Goal: Feedback & Contribution: Submit feedback/report problem

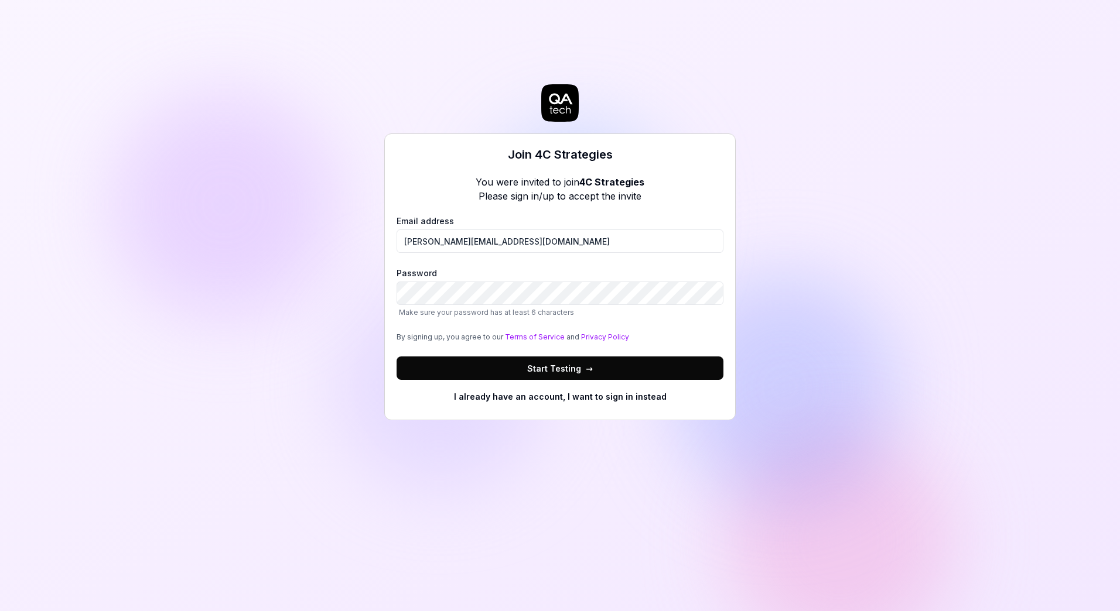
click at [549, 365] on span "Start Testing →" at bounding box center [560, 368] width 66 height 12
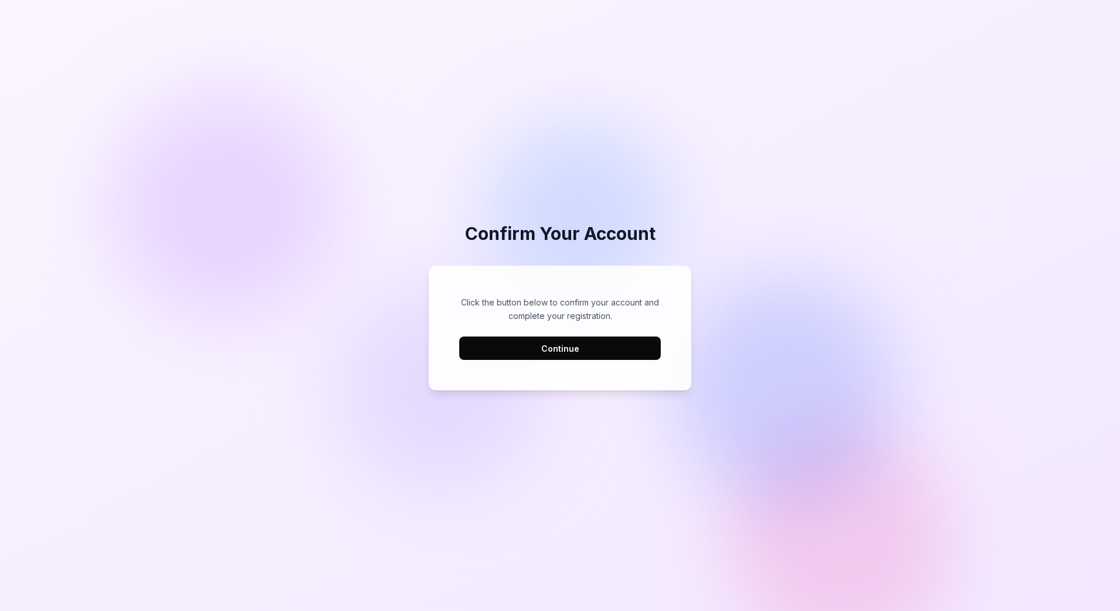
click at [552, 347] on button "Continue" at bounding box center [559, 348] width 201 height 23
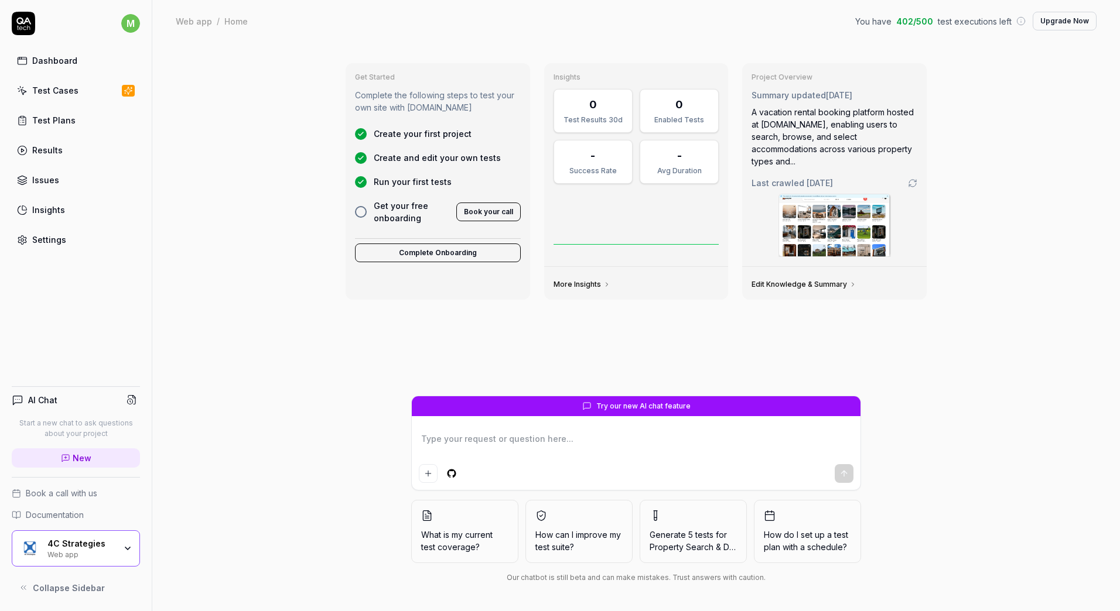
click at [62, 100] on link "Test Cases" at bounding box center [76, 90] width 128 height 23
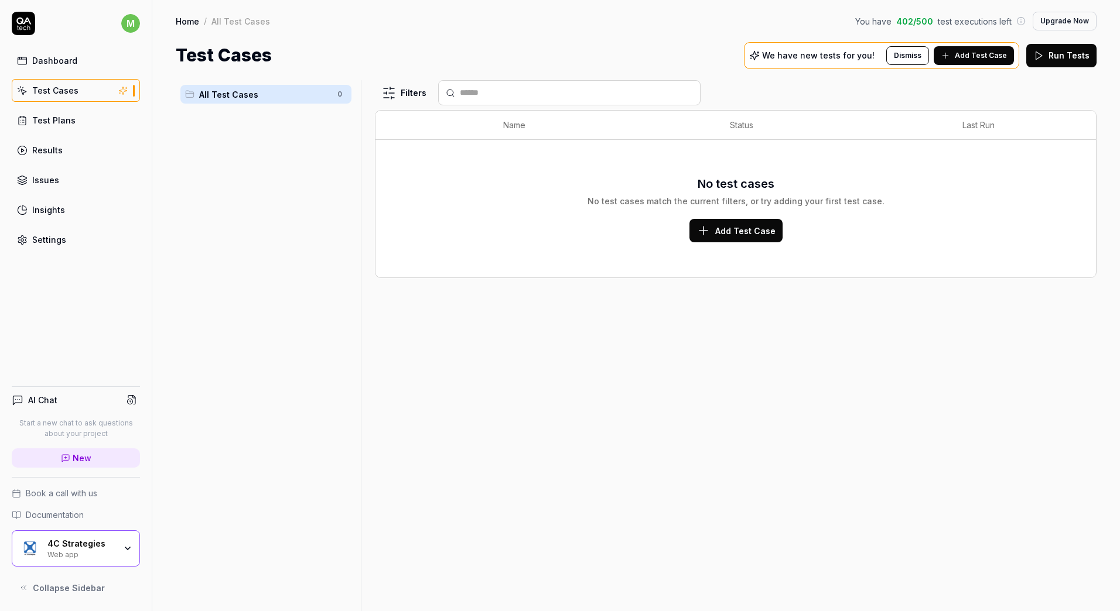
click at [91, 126] on link "Test Plans" at bounding box center [76, 120] width 128 height 23
click at [71, 158] on link "Results" at bounding box center [76, 150] width 128 height 23
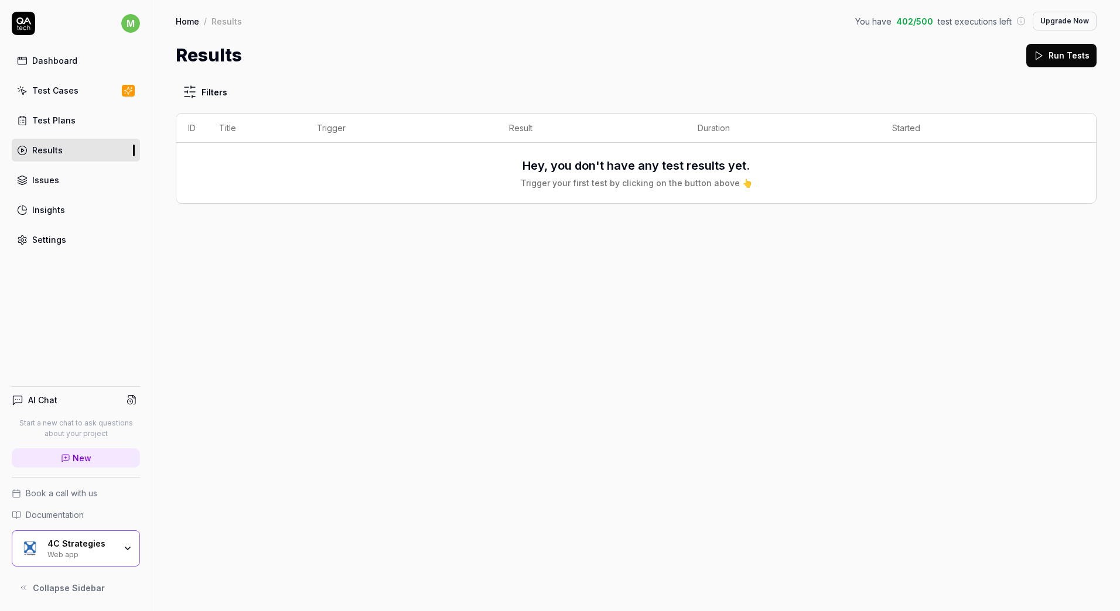
click at [61, 173] on link "Issues" at bounding box center [76, 180] width 128 height 23
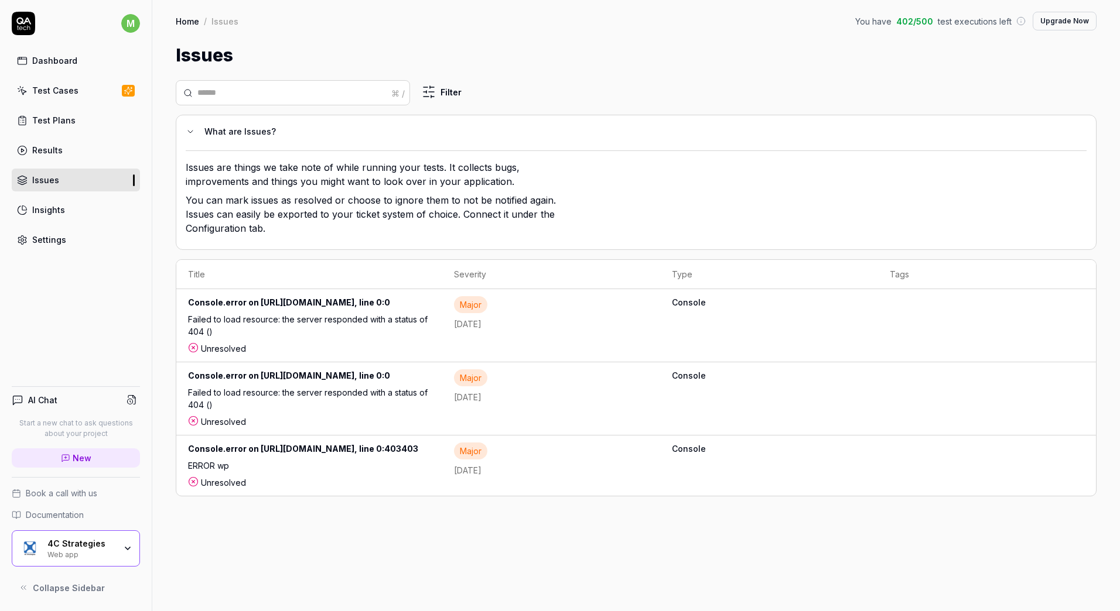
click at [71, 210] on link "Insights" at bounding box center [76, 209] width 128 height 23
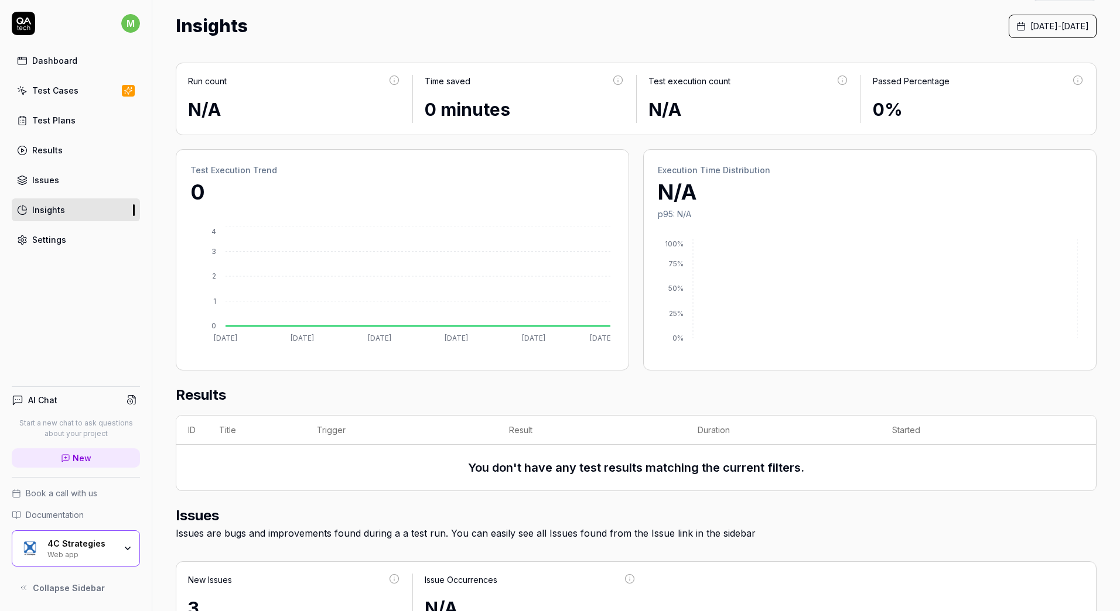
scroll to position [29, 0]
click at [88, 92] on link "Test Cases" at bounding box center [76, 90] width 128 height 23
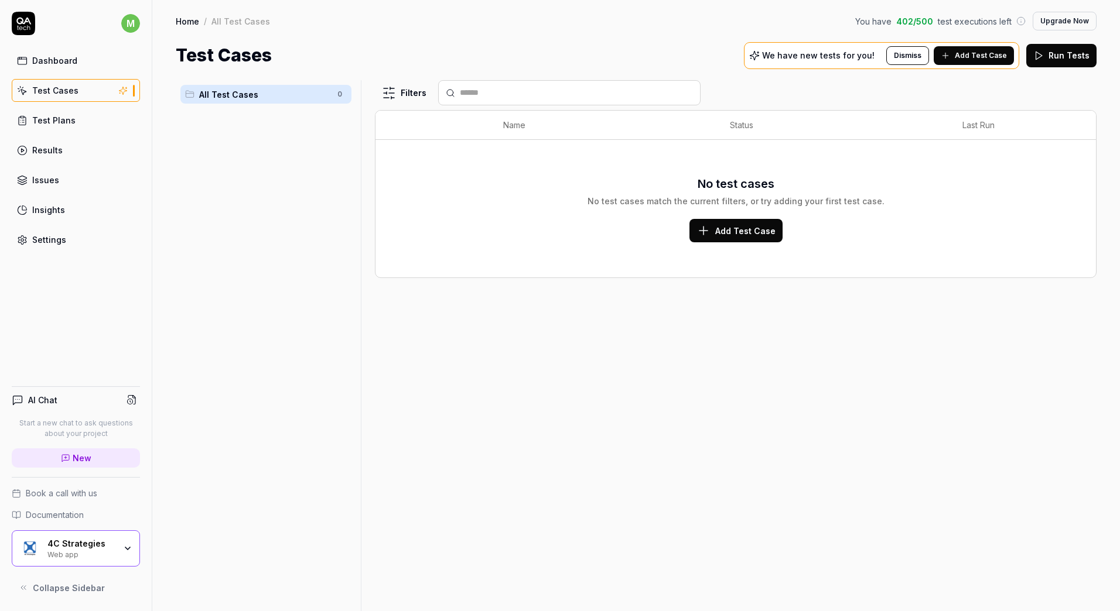
click at [104, 552] on div "Web app" at bounding box center [81, 553] width 68 height 9
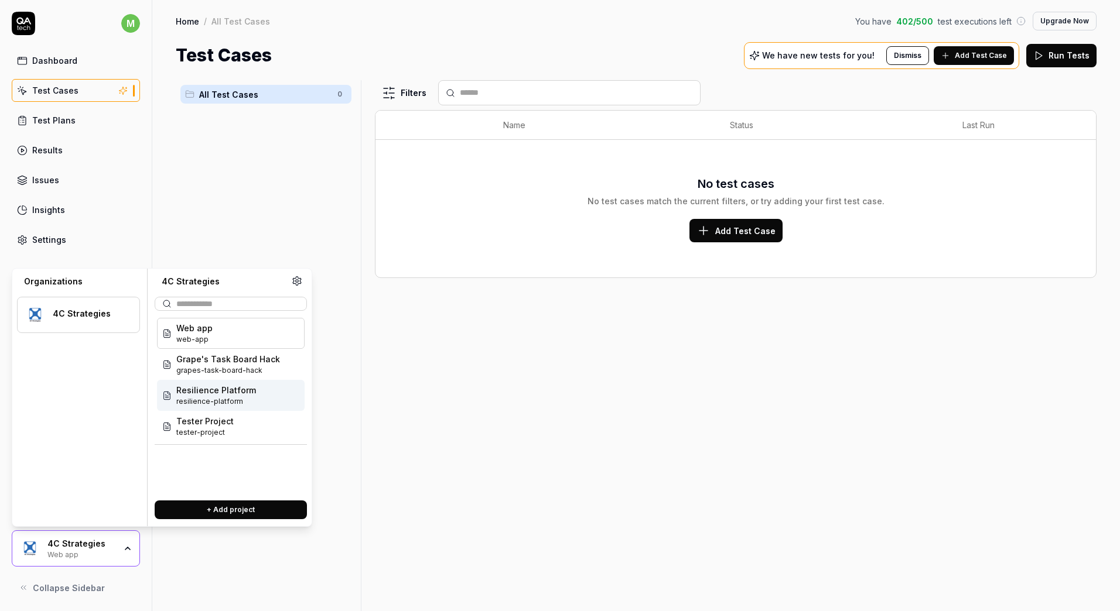
click at [215, 386] on span "Resilience Platform" at bounding box center [216, 390] width 80 height 12
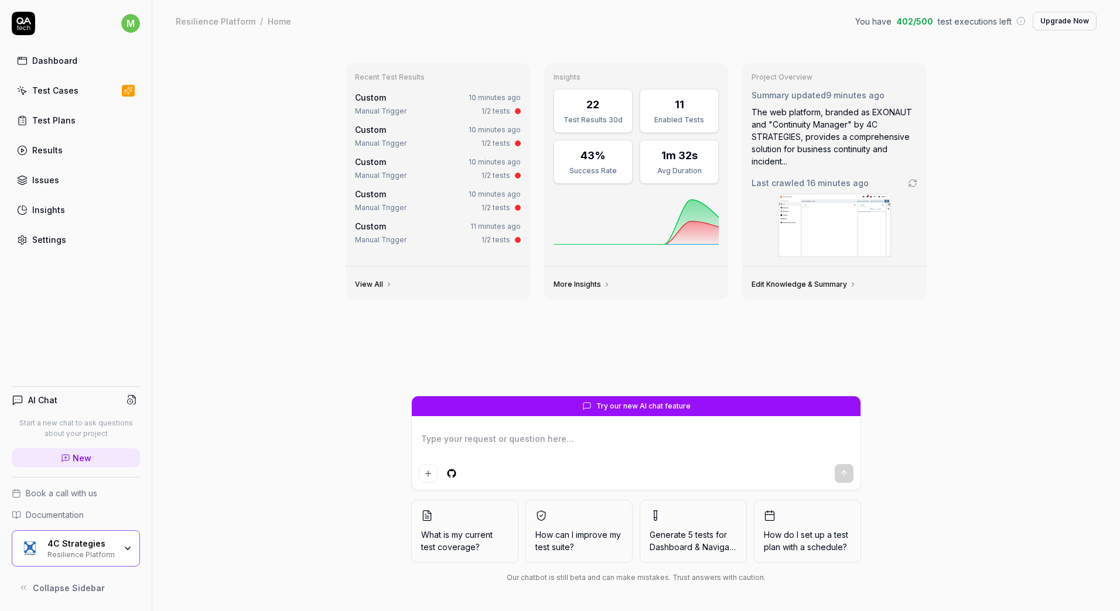
click at [38, 93] on div "Test Cases" at bounding box center [55, 90] width 46 height 12
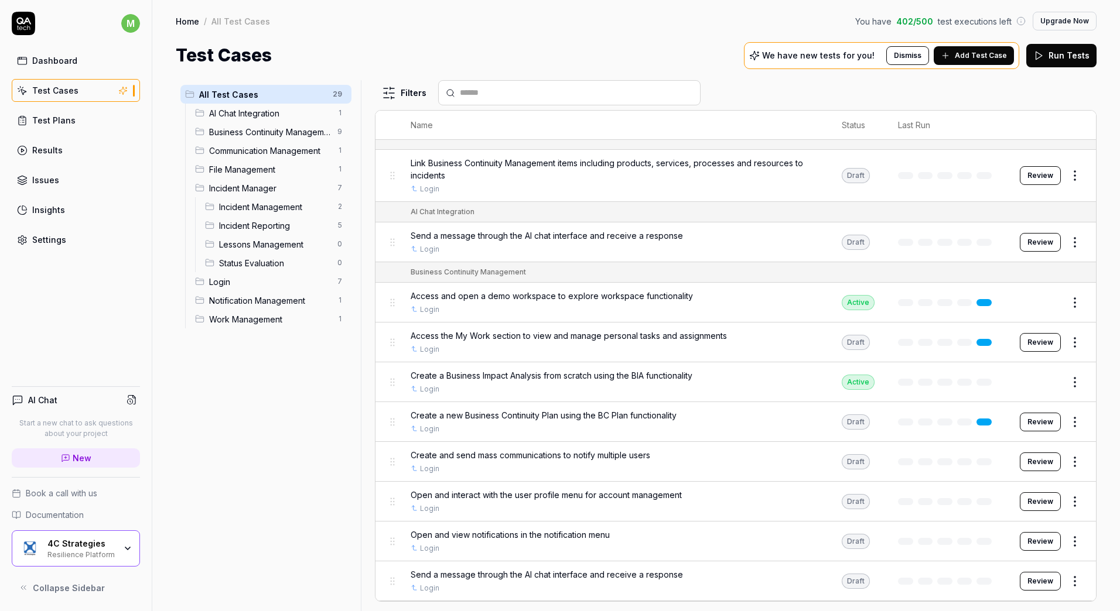
click at [731, 293] on div "Access and open a demo workspace to explore workspace functionality" at bounding box center [614, 296] width 408 height 12
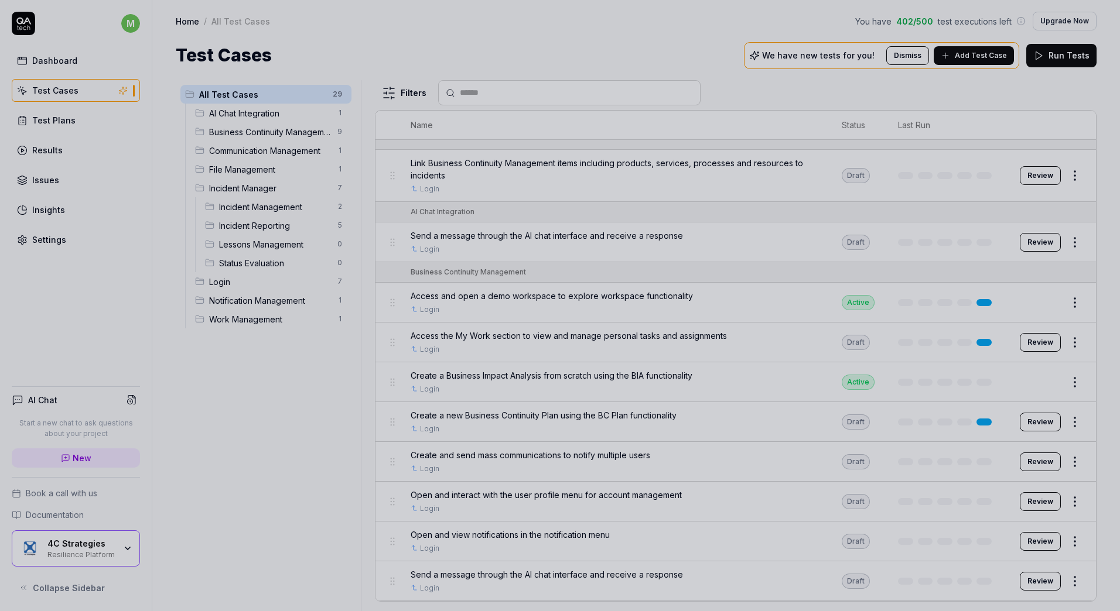
click at [785, 108] on div at bounding box center [560, 305] width 1120 height 611
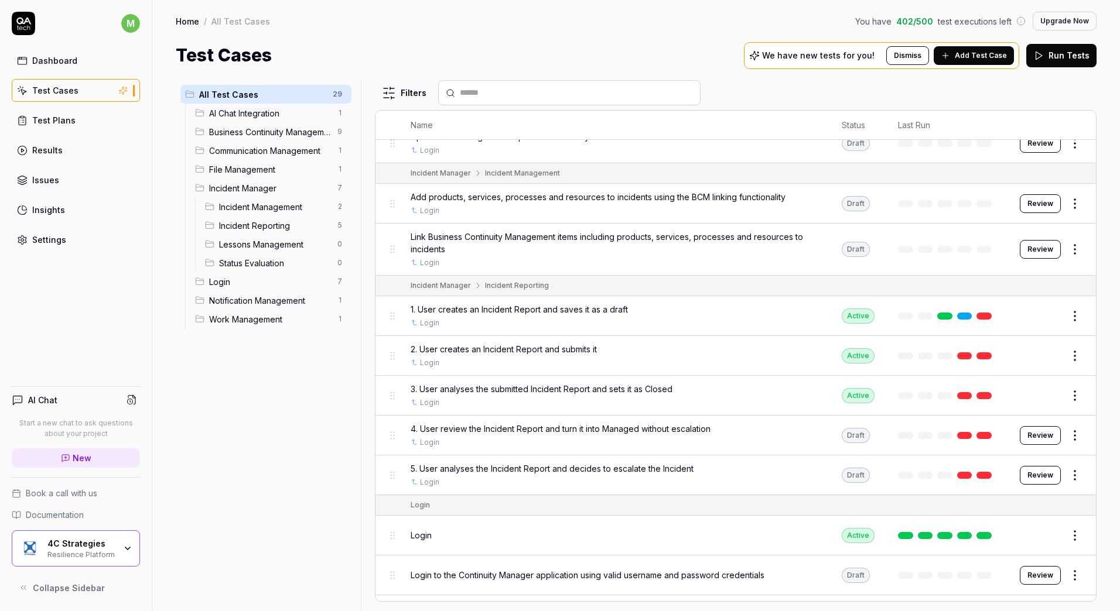
scroll to position [599, 0]
click at [792, 530] on div "Login" at bounding box center [614, 535] width 408 height 12
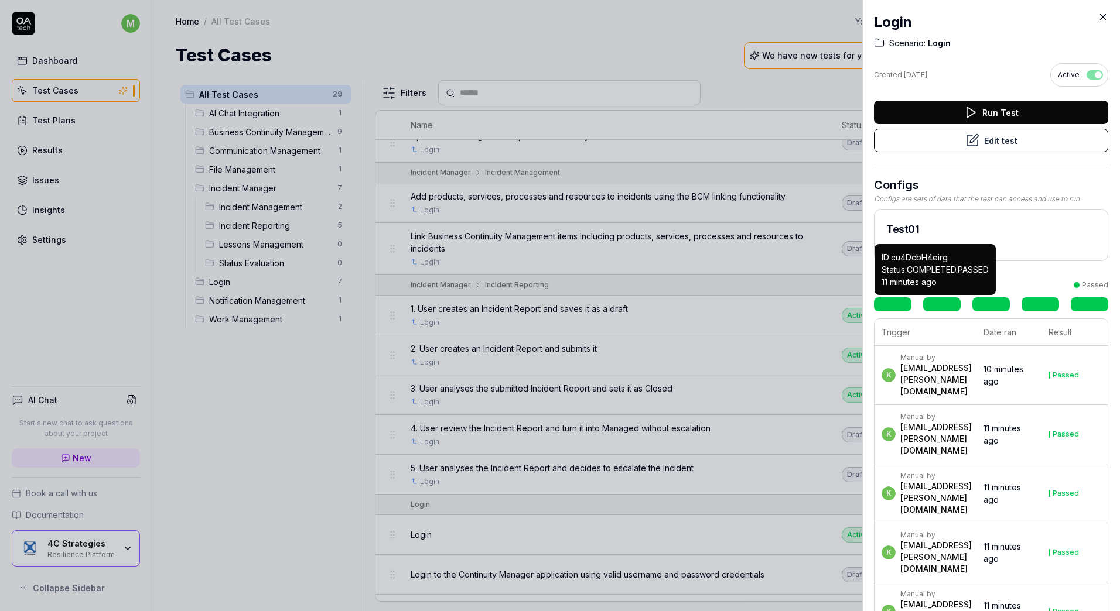
click at [939, 307] on link at bounding box center [941, 304] width 37 height 14
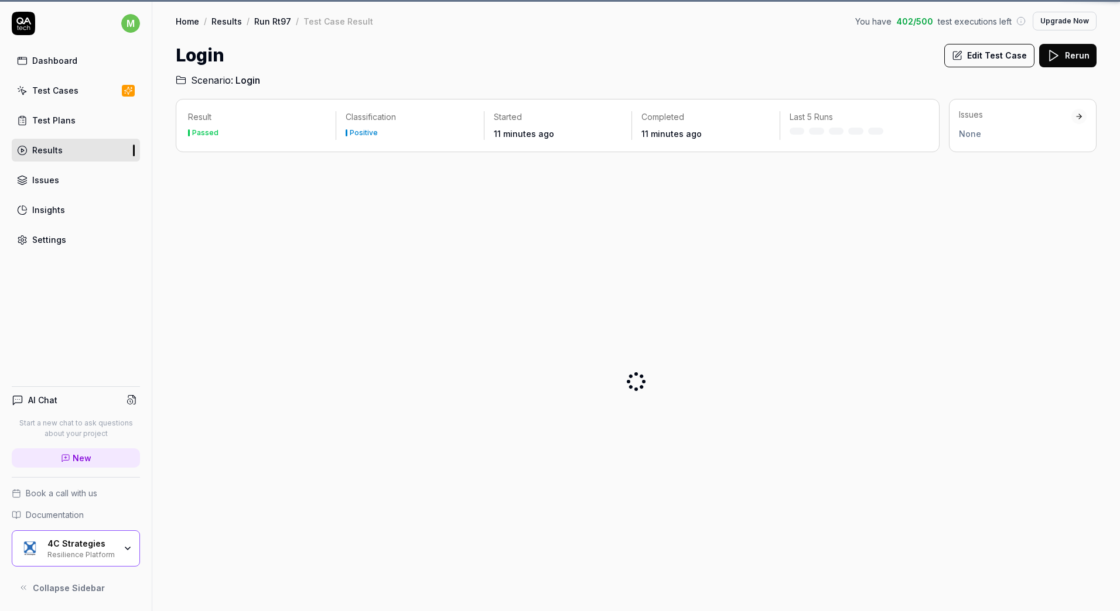
click at [977, 307] on div at bounding box center [636, 382] width 920 height 440
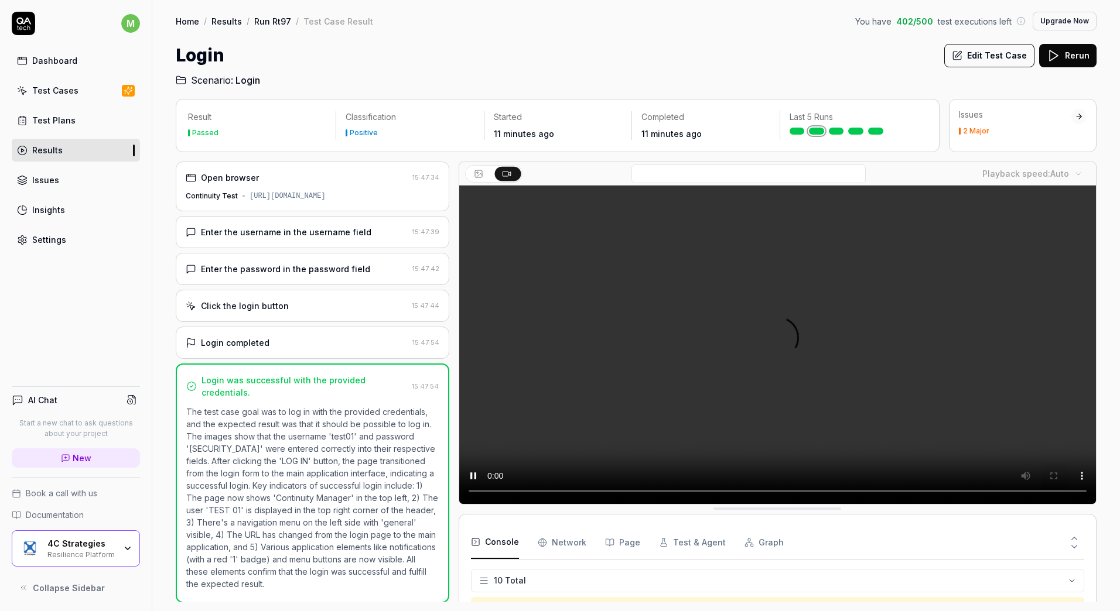
scroll to position [172, 0]
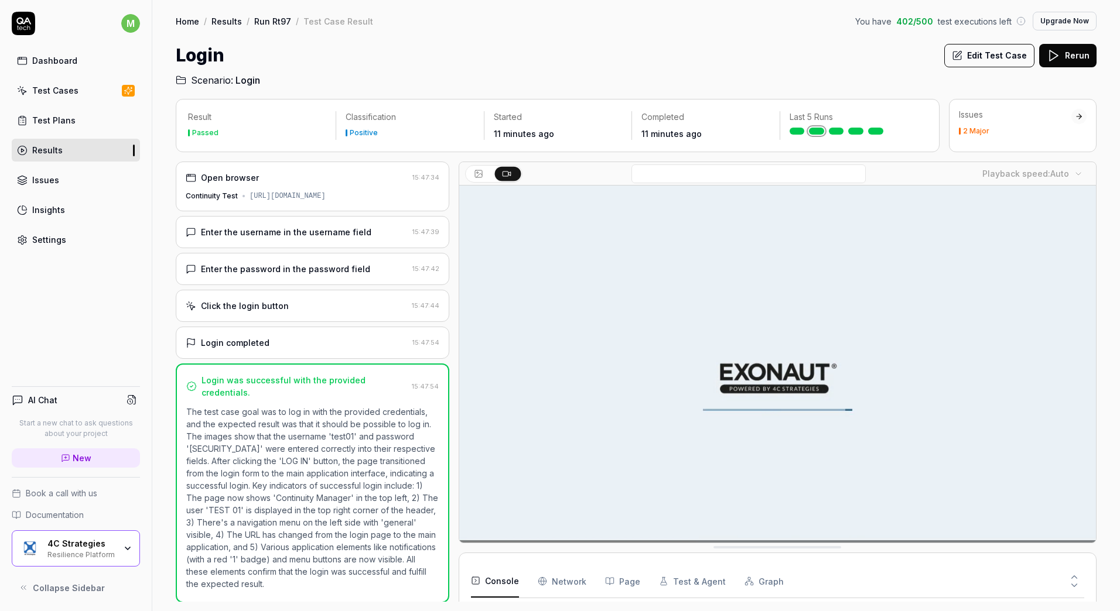
click at [1035, 136] on div "Issues 2 Major" at bounding box center [1023, 125] width 148 height 53
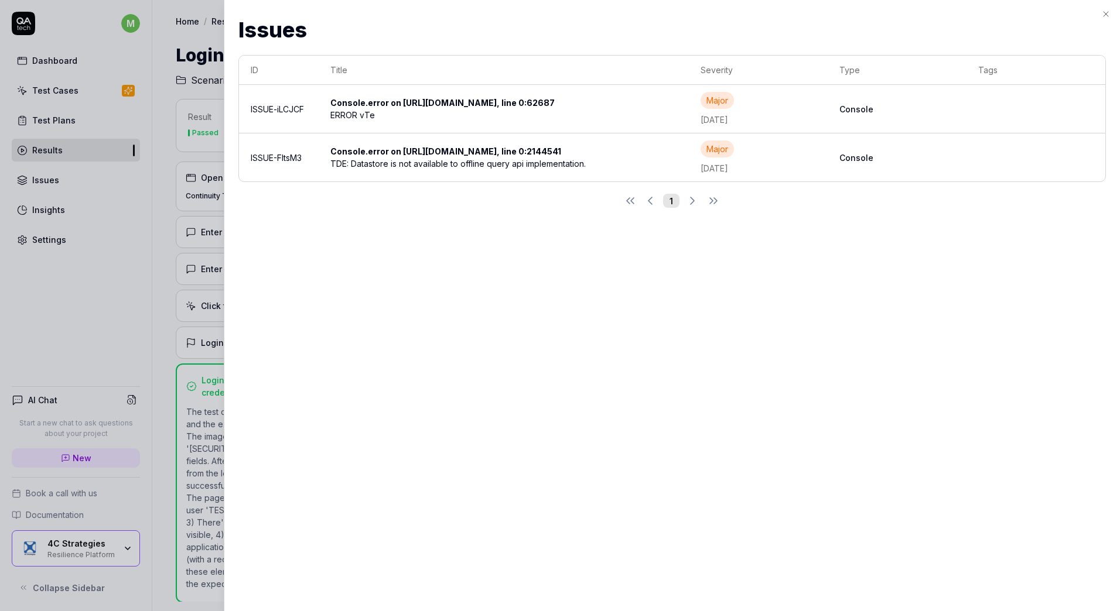
drag, startPoint x: 613, startPoint y: 150, endPoint x: 538, endPoint y: 158, distance: 76.0
click at [538, 158] on div "Console.error on [URL][DOMAIN_NAME], line 0:2144541" at bounding box center [450, 151] width 240 height 12
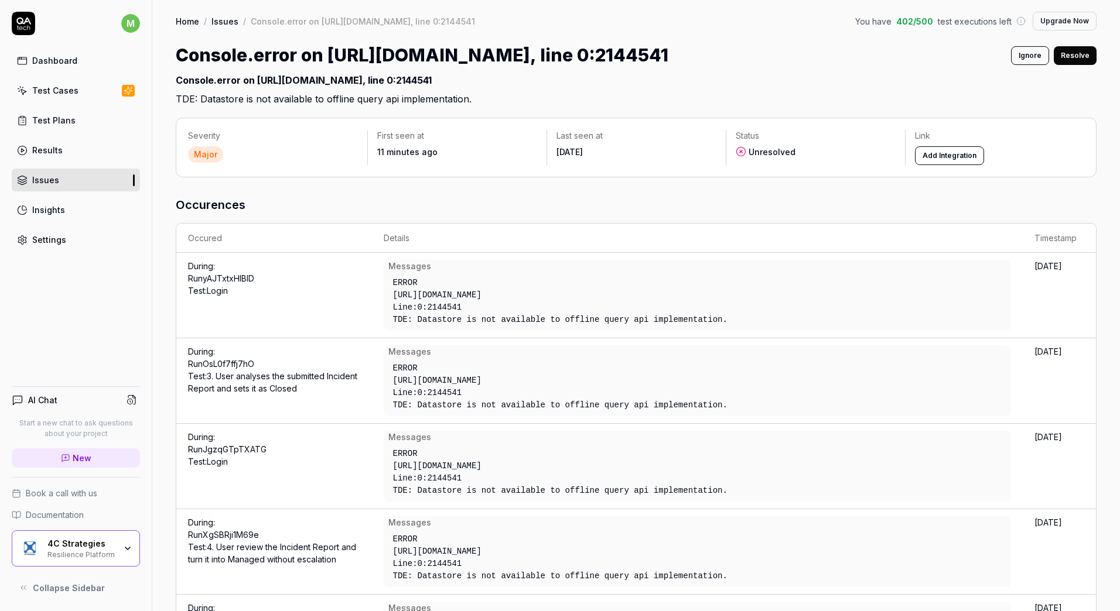
click at [538, 158] on div "First seen at 11 minutes ago" at bounding box center [457, 144] width 179 height 28
click at [77, 94] on link "Test Cases" at bounding box center [76, 90] width 128 height 23
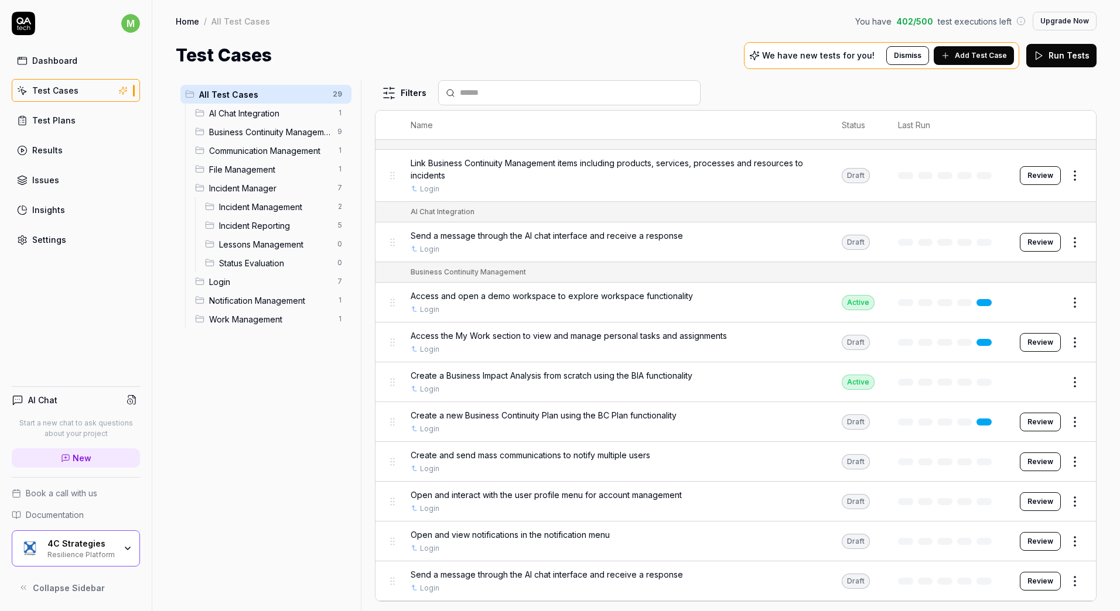
drag, startPoint x: 974, startPoint y: 59, endPoint x: 967, endPoint y: 52, distance: 9.5
click at [967, 52] on span "Add Test Case" at bounding box center [980, 55] width 52 height 11
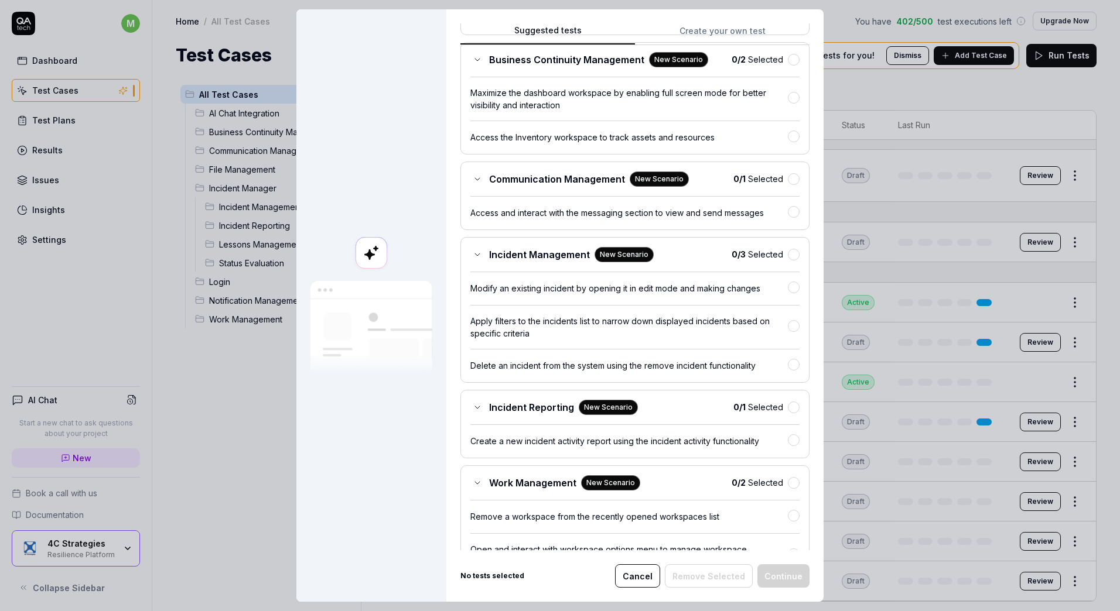
scroll to position [425, 0]
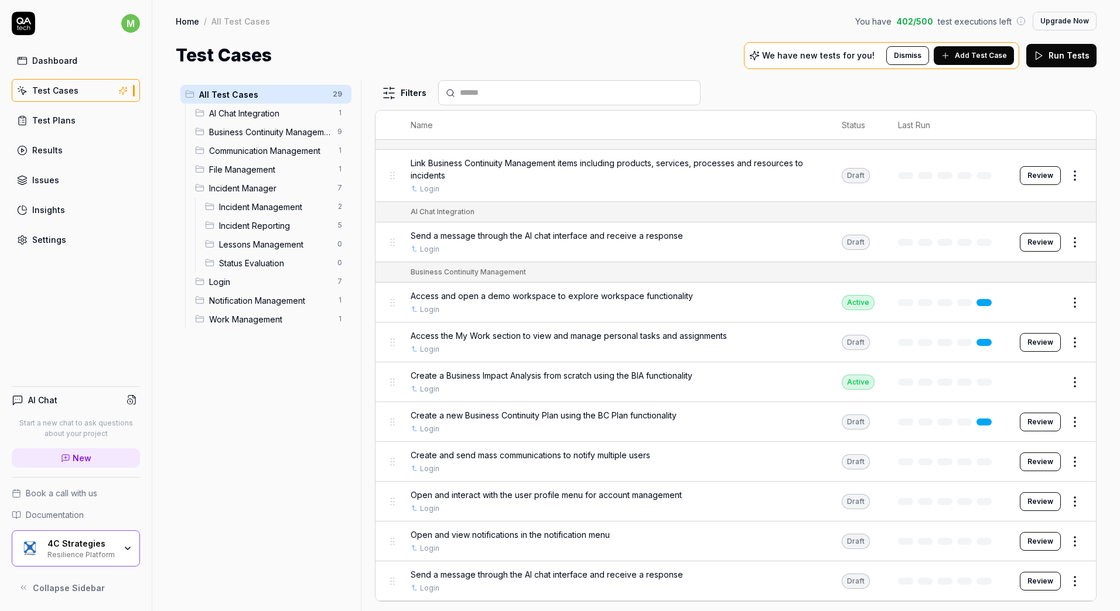
click at [61, 148] on link "Results" at bounding box center [76, 150] width 128 height 23
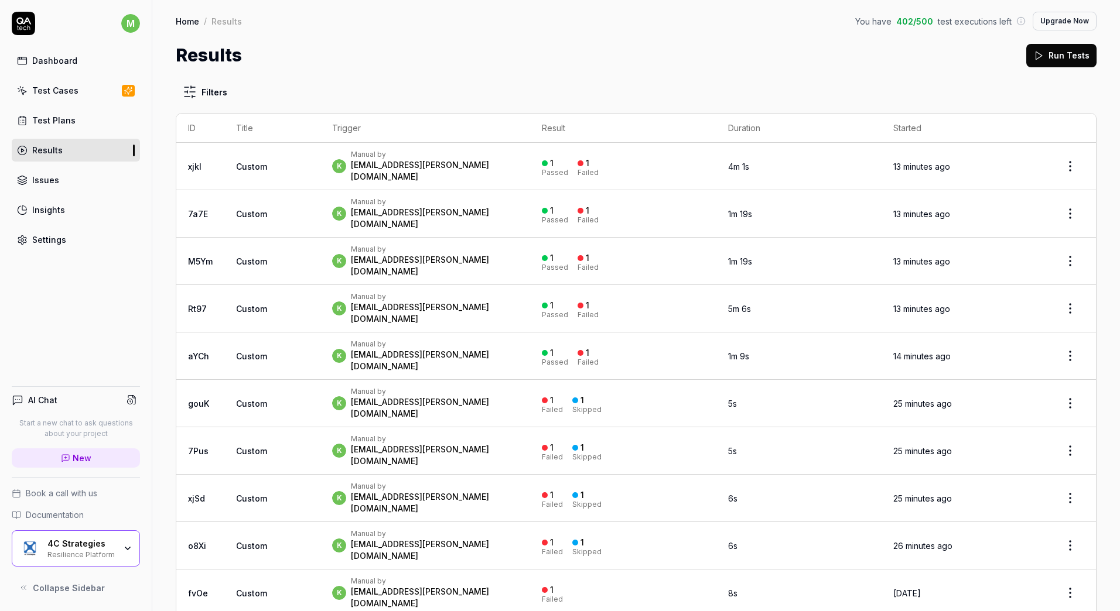
click at [486, 152] on div "k Manual by [EMAIL_ADDRESS][PERSON_NAME][DOMAIN_NAME]" at bounding box center [425, 166] width 186 height 33
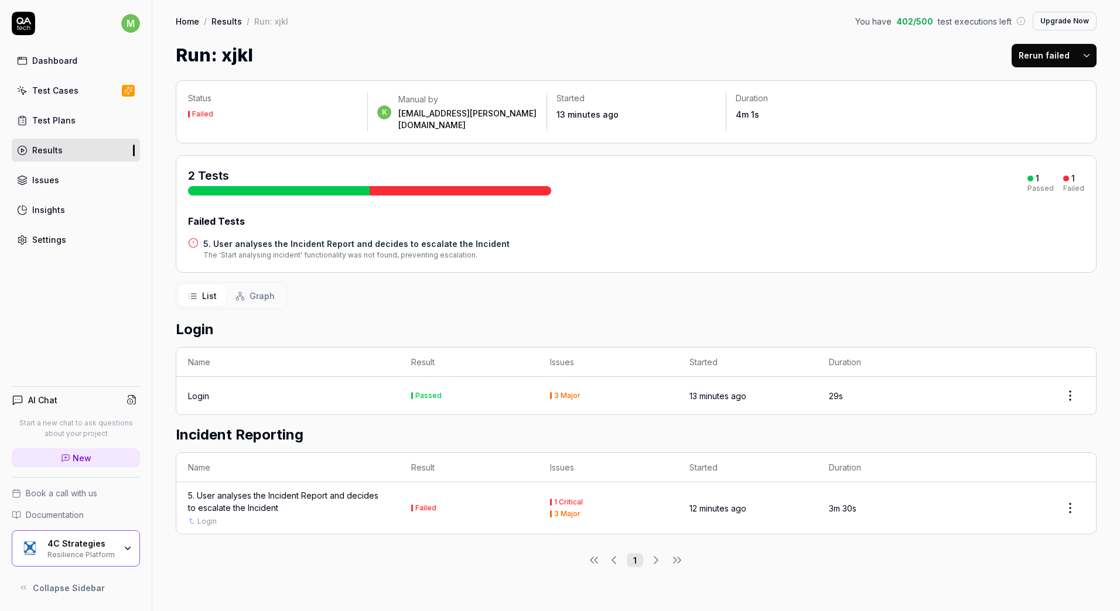
click at [364, 493] on div "5. User analyses the Incident Report and decides to escalate the Incident" at bounding box center [288, 501] width 200 height 25
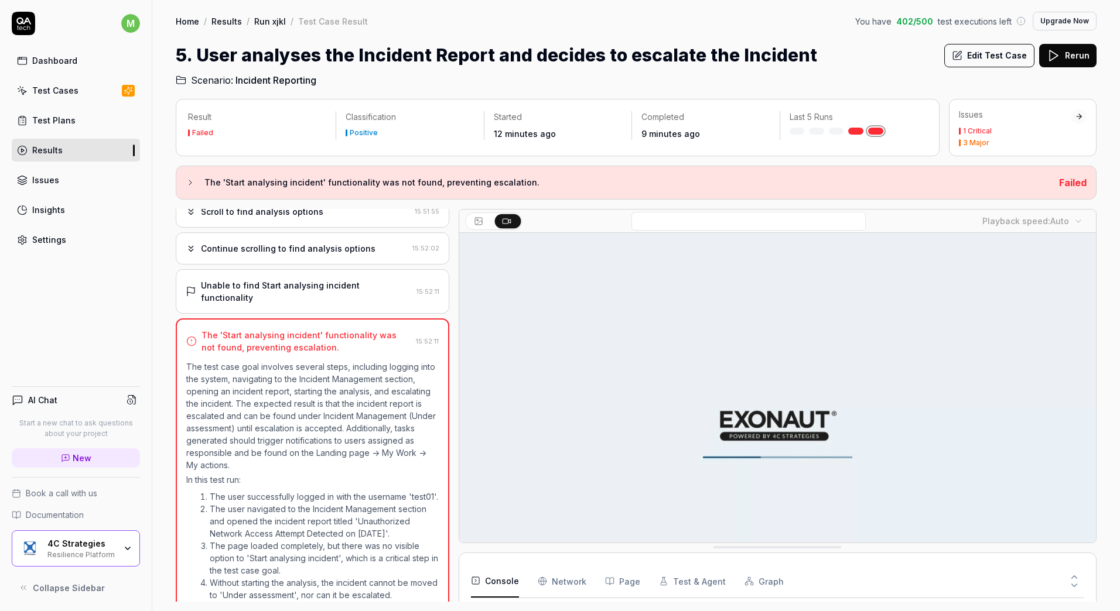
scroll to position [768, 0]
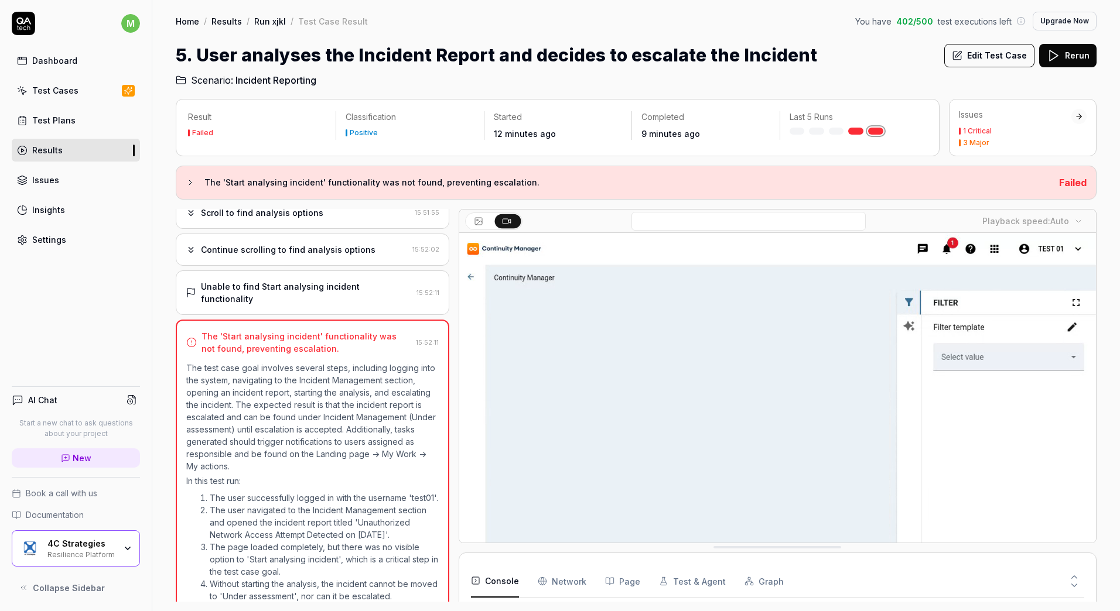
click at [64, 83] on link "Test Cases" at bounding box center [76, 90] width 128 height 23
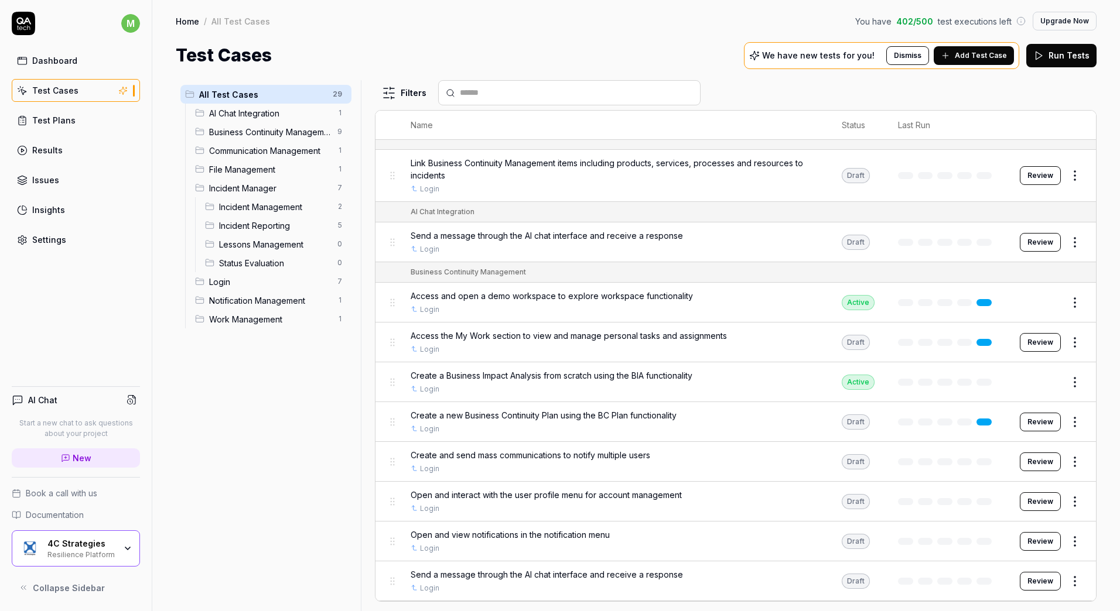
click at [59, 247] on link "Settings" at bounding box center [76, 239] width 128 height 23
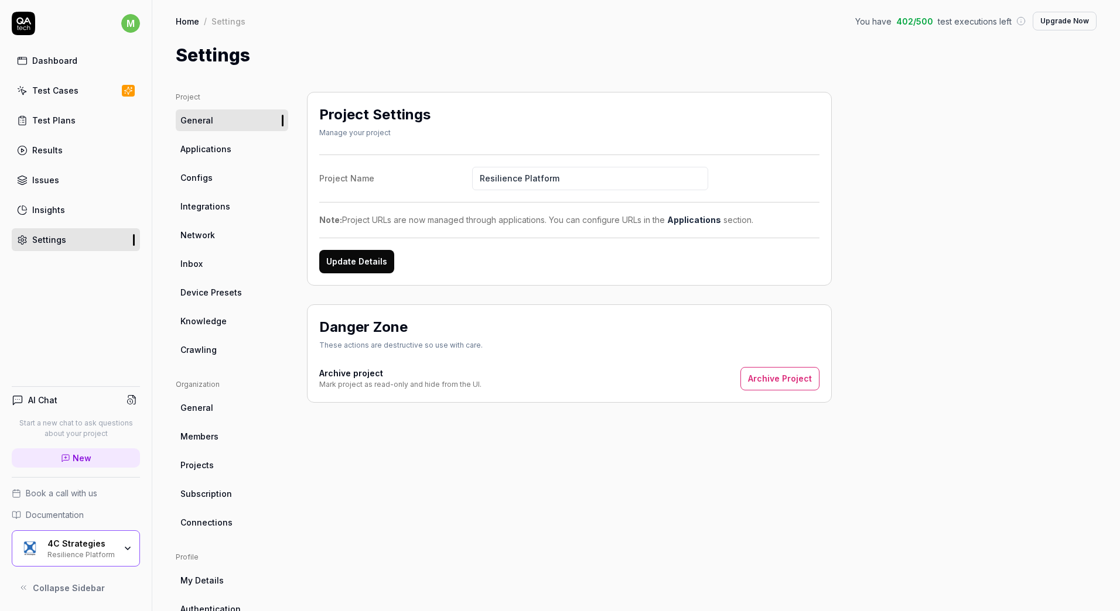
click at [245, 149] on link "Applications" at bounding box center [232, 149] width 112 height 22
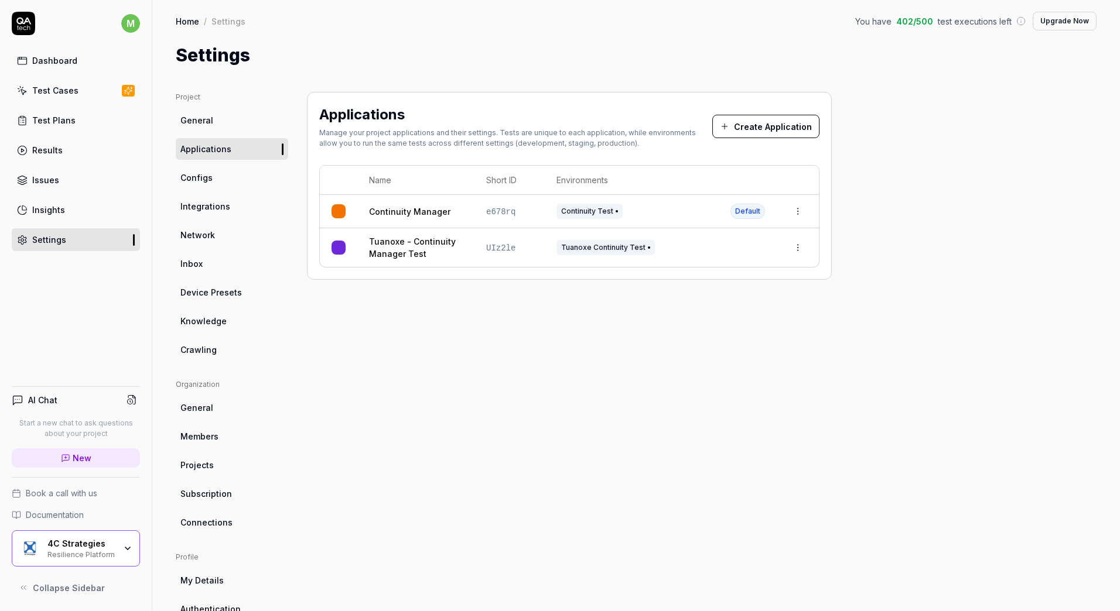
drag, startPoint x: 60, startPoint y: 105, endPoint x: 60, endPoint y: 97, distance: 8.2
click at [60, 96] on div "Test Cases" at bounding box center [55, 90] width 46 height 12
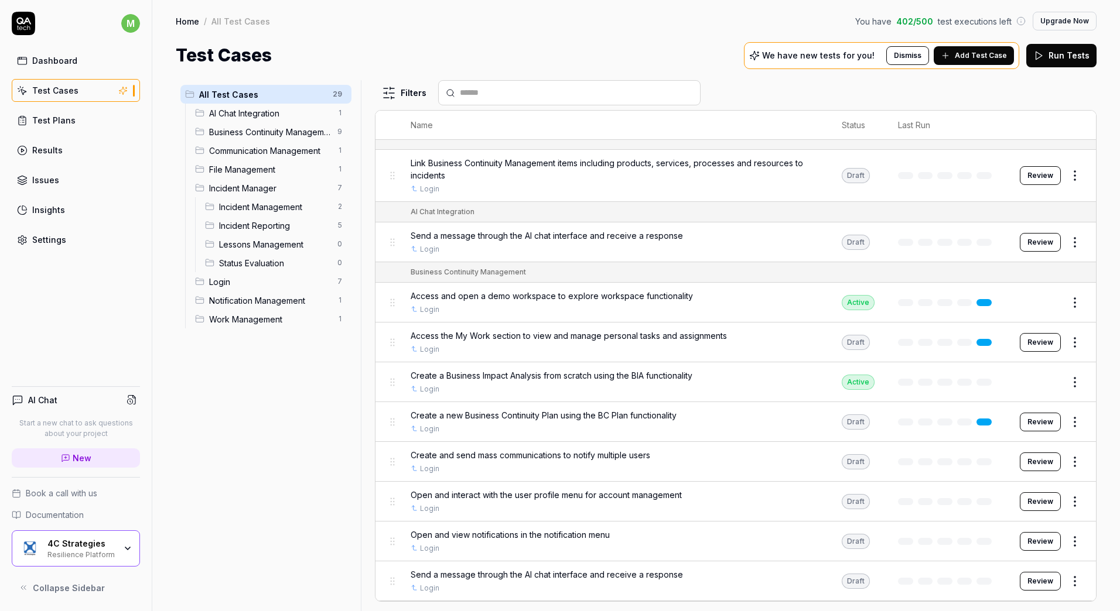
drag, startPoint x: 975, startPoint y: 61, endPoint x: 963, endPoint y: 59, distance: 13.0
click at [963, 59] on span "Add Test Case" at bounding box center [980, 55] width 52 height 11
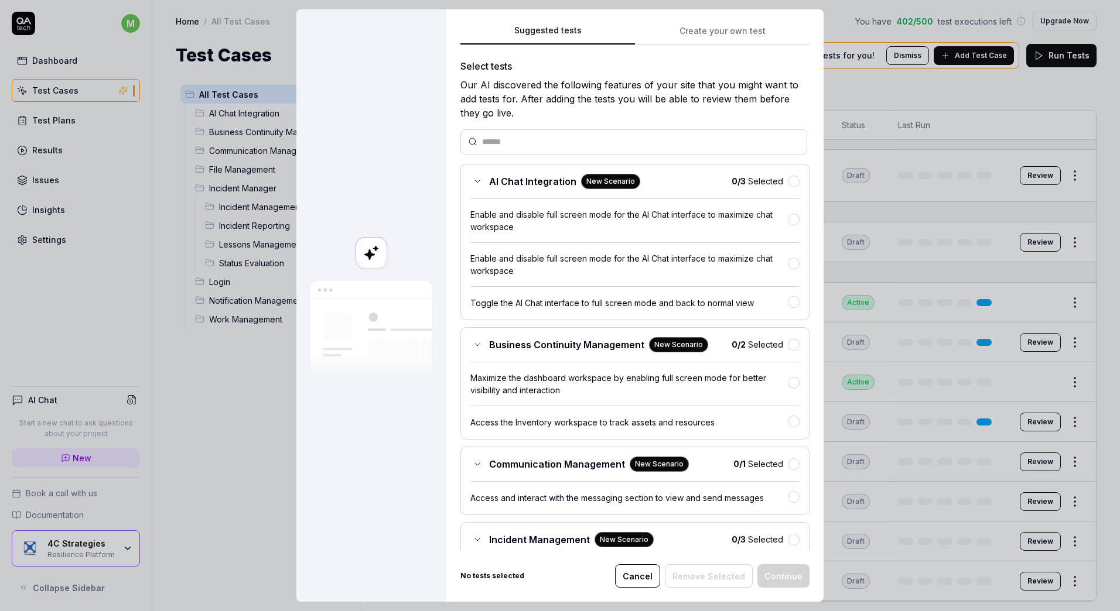
click at [701, 29] on button "Create your own test" at bounding box center [722, 34] width 174 height 21
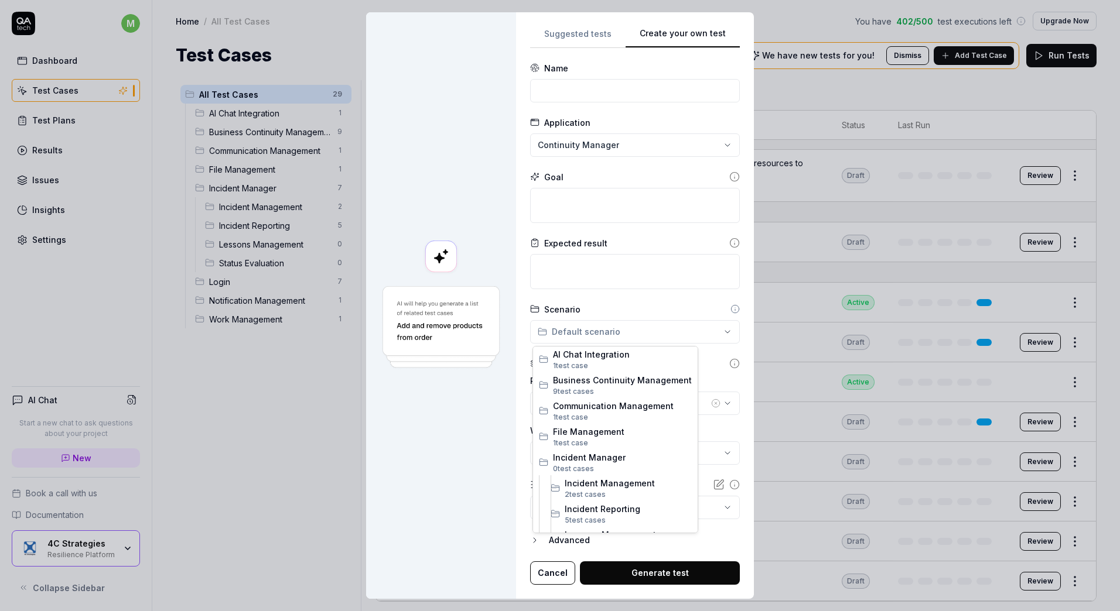
click at [612, 331] on div "**********" at bounding box center [560, 305] width 1120 height 611
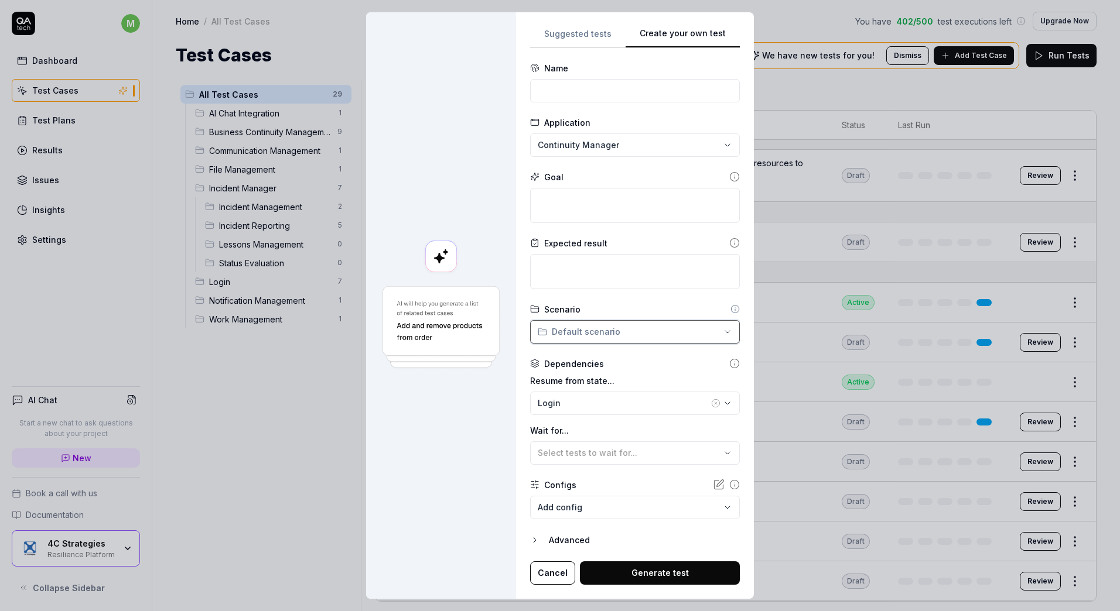
click at [613, 324] on div "**********" at bounding box center [560, 305] width 1120 height 611
click at [614, 403] on div "Login" at bounding box center [623, 403] width 171 height 12
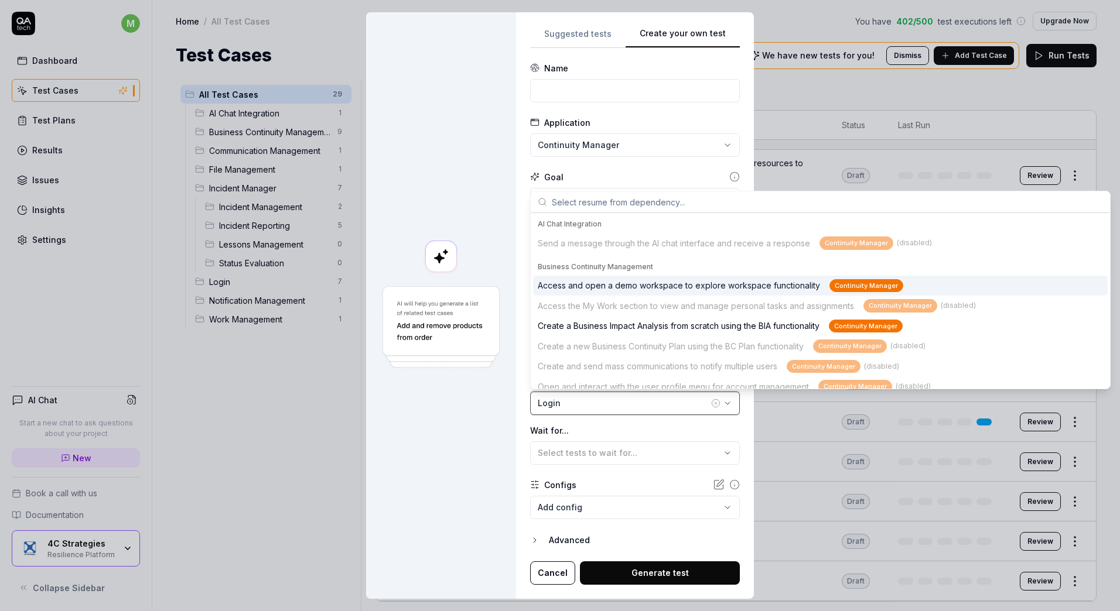
click at [614, 403] on div "Login" at bounding box center [623, 403] width 171 height 12
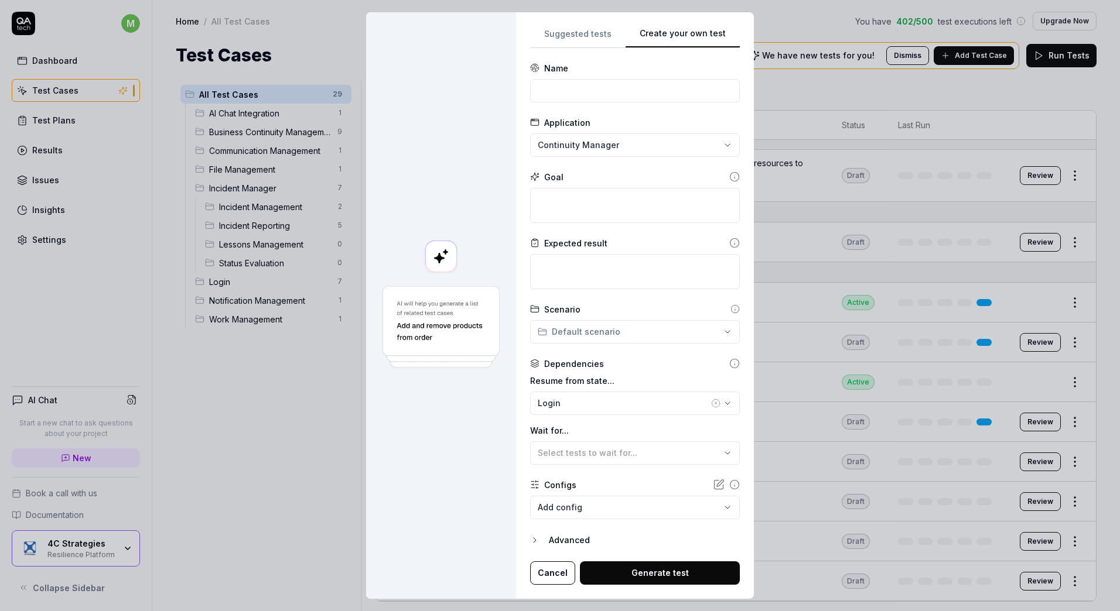
click at [563, 543] on div "Advanced" at bounding box center [644, 540] width 191 height 14
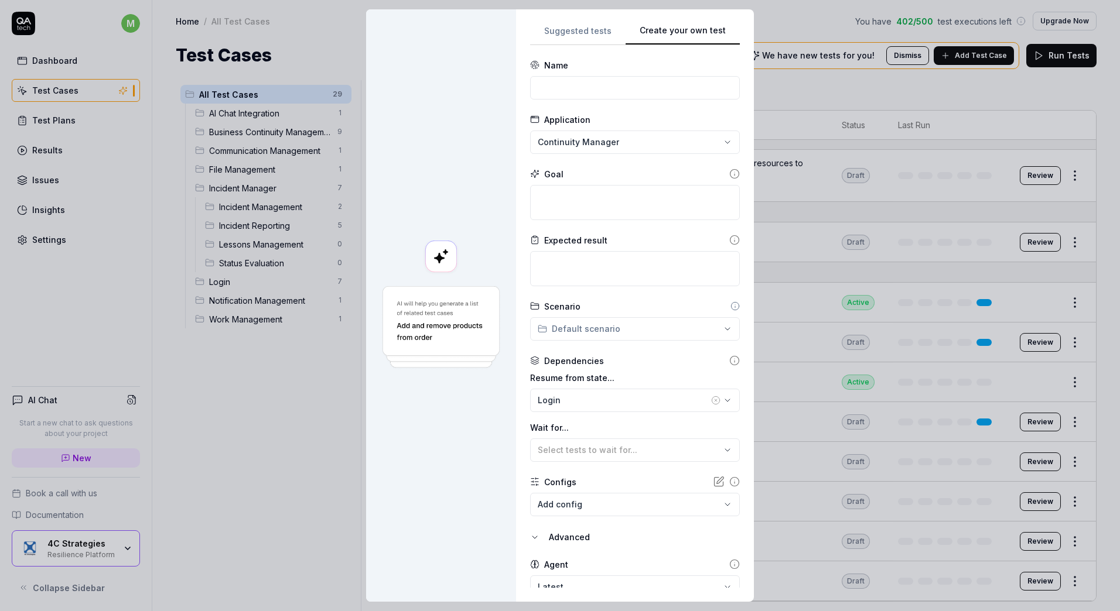
scroll to position [49, 0]
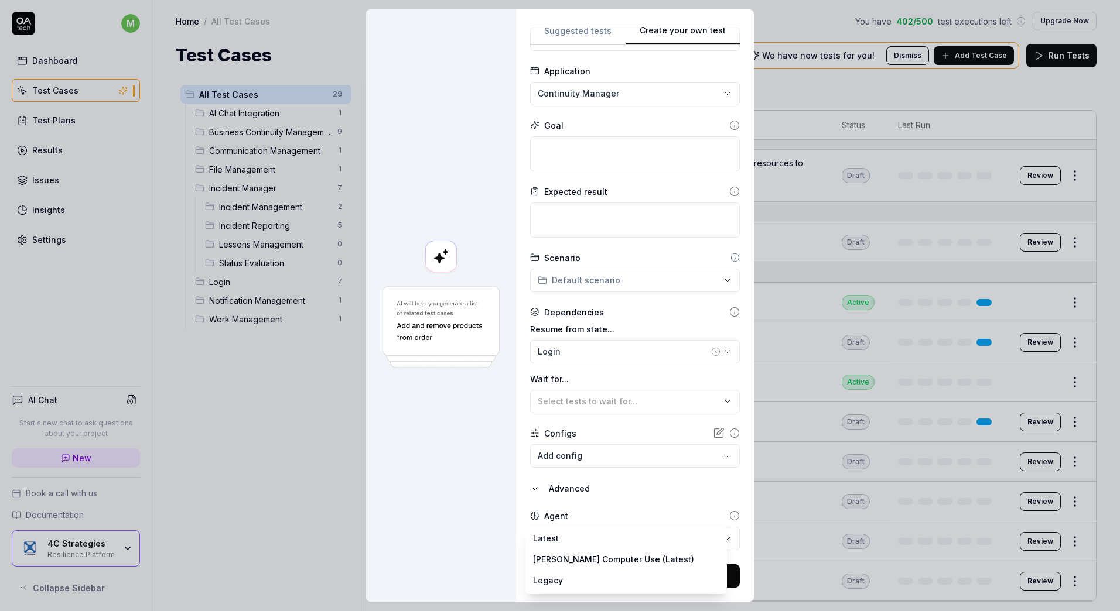
click at [649, 539] on body "m Dashboard Test Cases Test Plans Results Issues Insights Settings AI Chat Star…" at bounding box center [560, 305] width 1120 height 611
click at [649, 497] on div "**********" at bounding box center [560, 305] width 1120 height 611
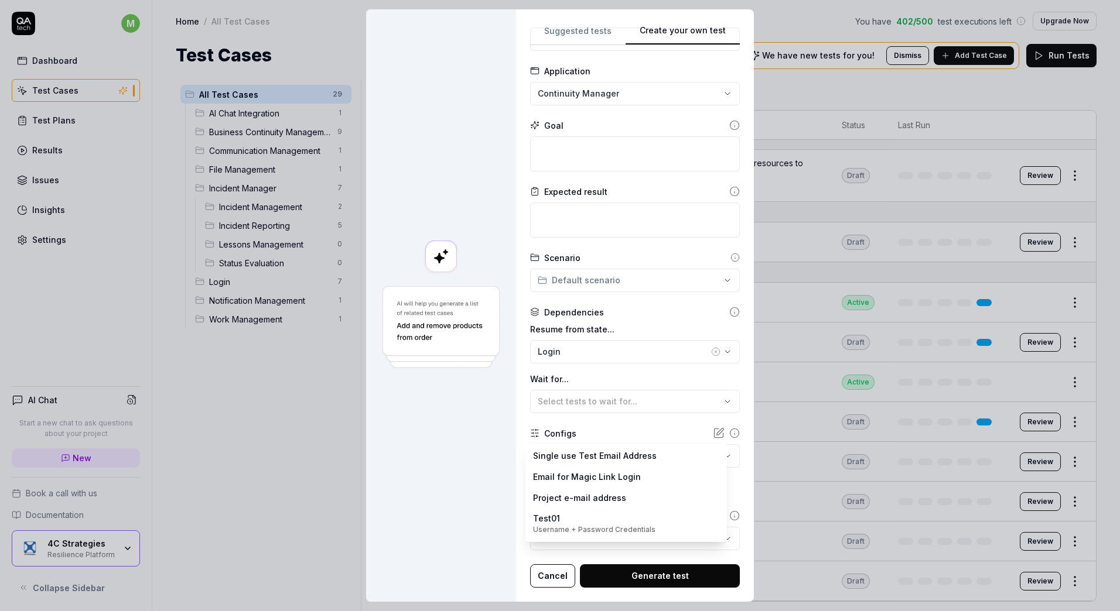
click at [634, 460] on body "m Dashboard Test Cases Test Plans Results Issues Insights Settings AI Chat Star…" at bounding box center [560, 305] width 1120 height 611
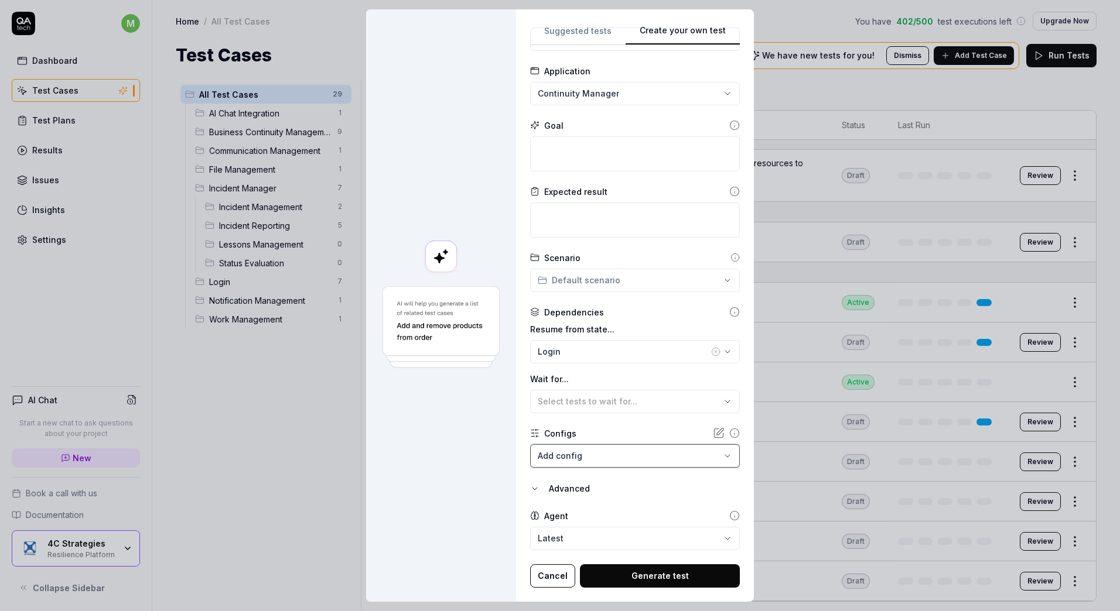
click at [621, 425] on div "**********" at bounding box center [560, 305] width 1120 height 611
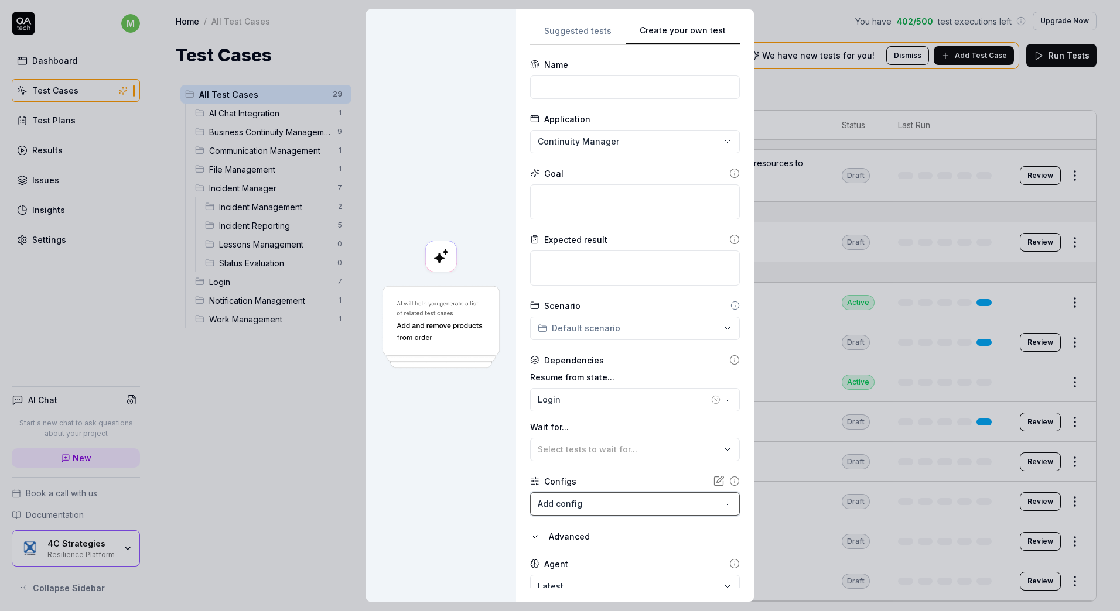
scroll to position [0, 0]
click at [600, 400] on div "Login" at bounding box center [623, 400] width 171 height 12
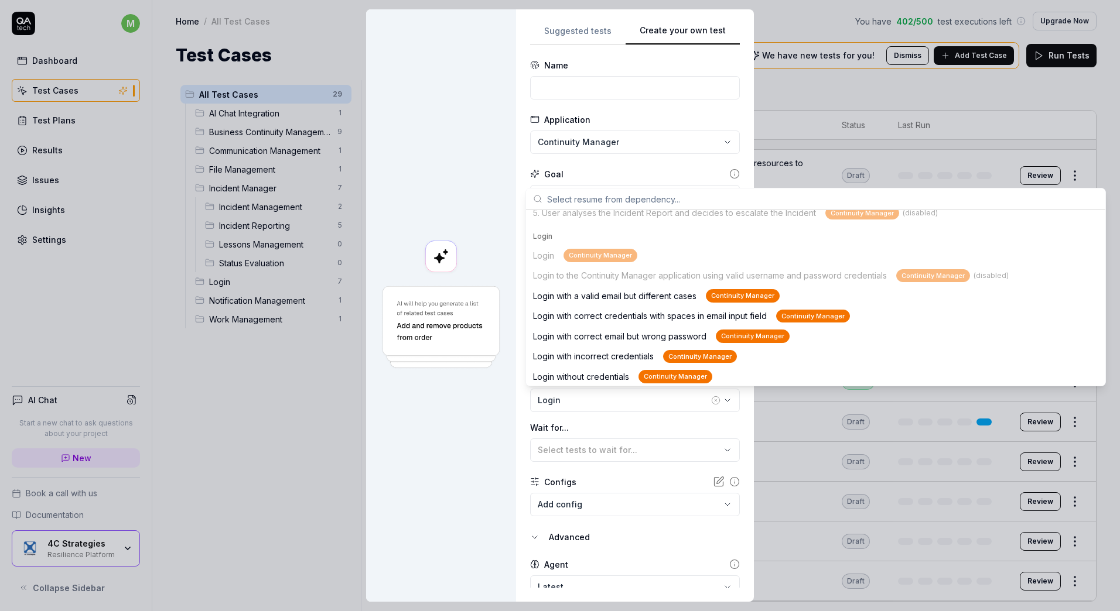
scroll to position [523, 0]
click at [452, 403] on div at bounding box center [441, 305] width 150 height 593
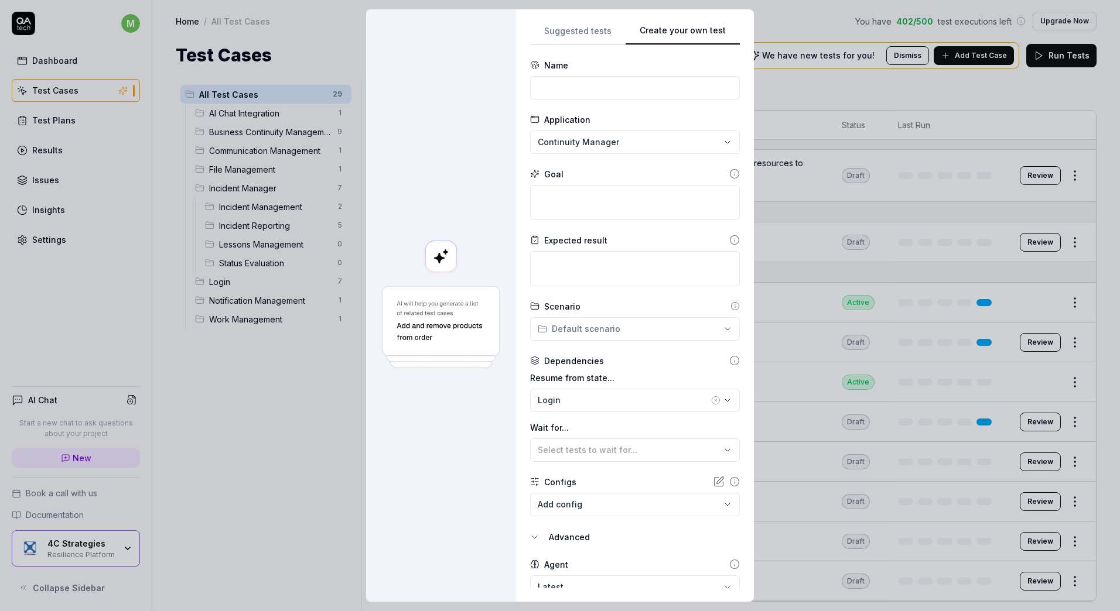
scroll to position [49, 0]
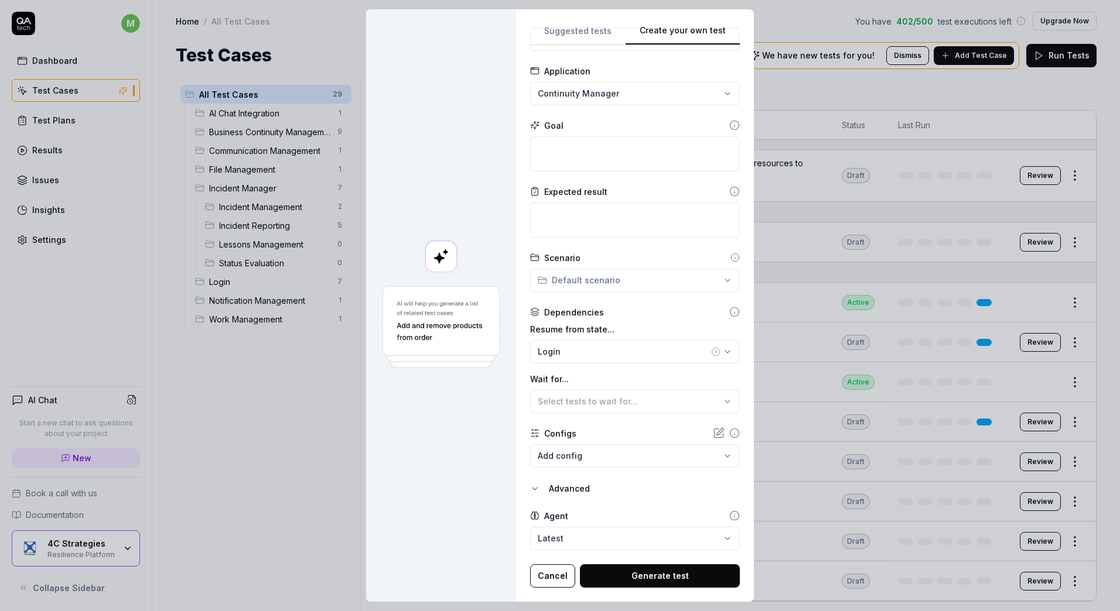
click at [538, 572] on button "Cancel" at bounding box center [552, 575] width 45 height 23
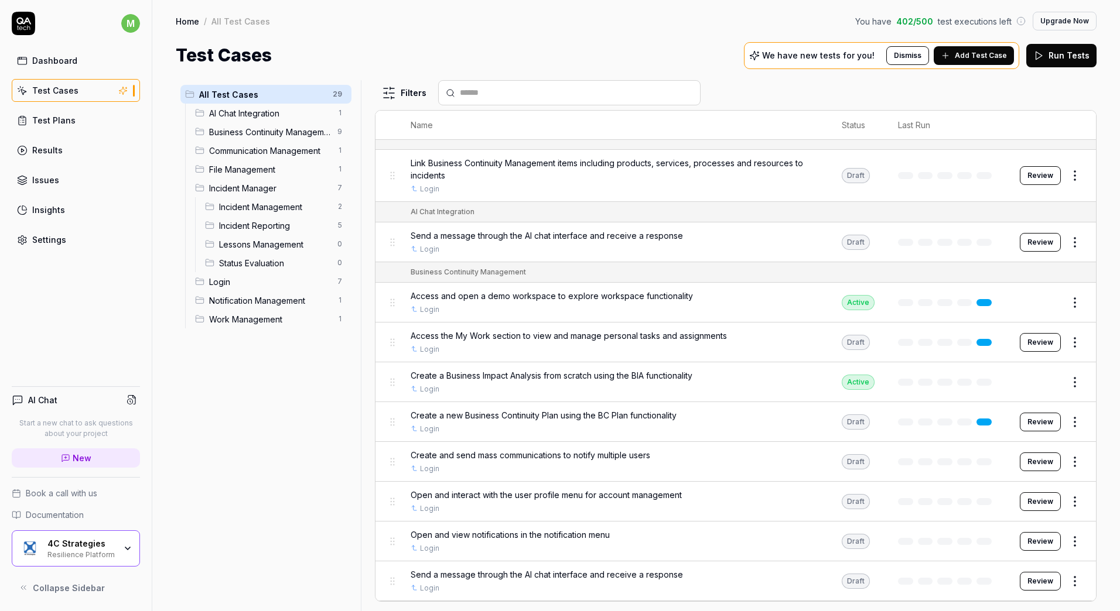
click at [80, 245] on link "Settings" at bounding box center [76, 239] width 128 height 23
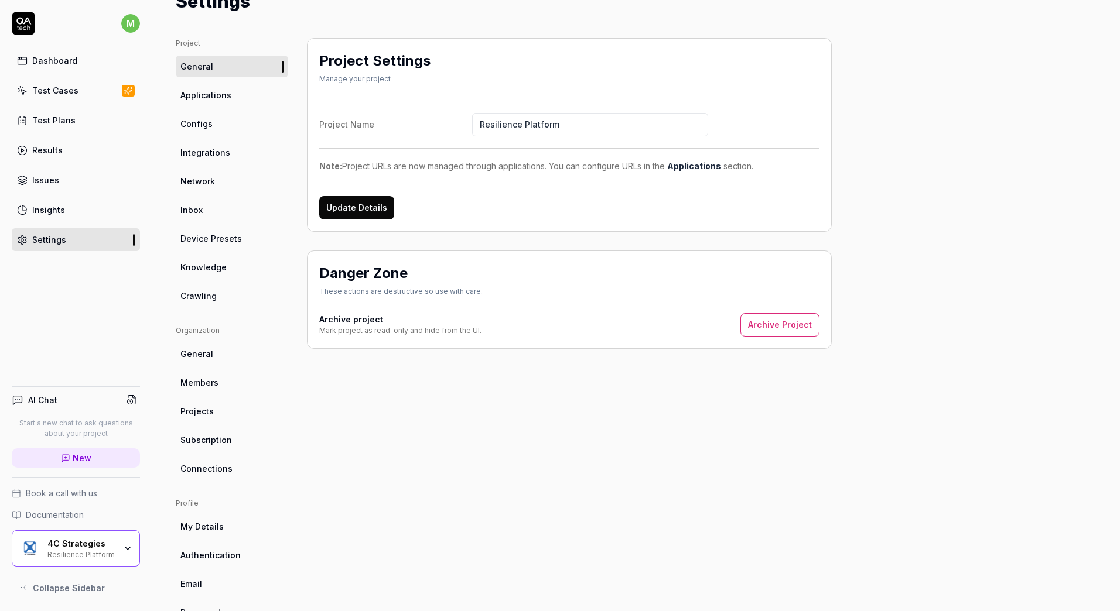
scroll to position [54, 0]
click at [237, 152] on link "Integrations" at bounding box center [232, 152] width 112 height 22
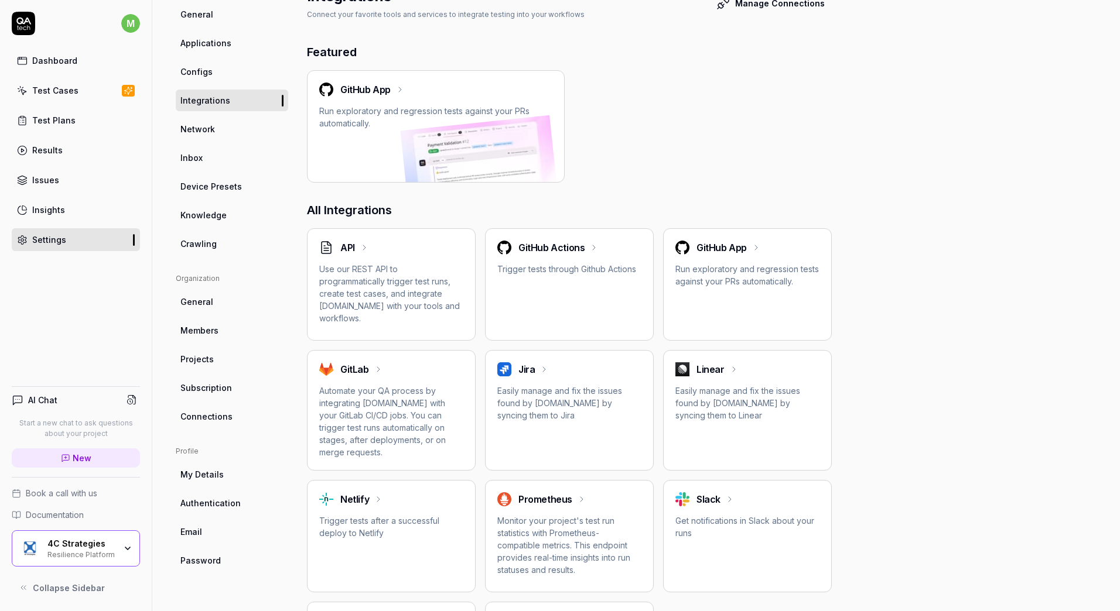
scroll to position [107, 0]
click at [232, 224] on link "Knowledge" at bounding box center [232, 215] width 112 height 22
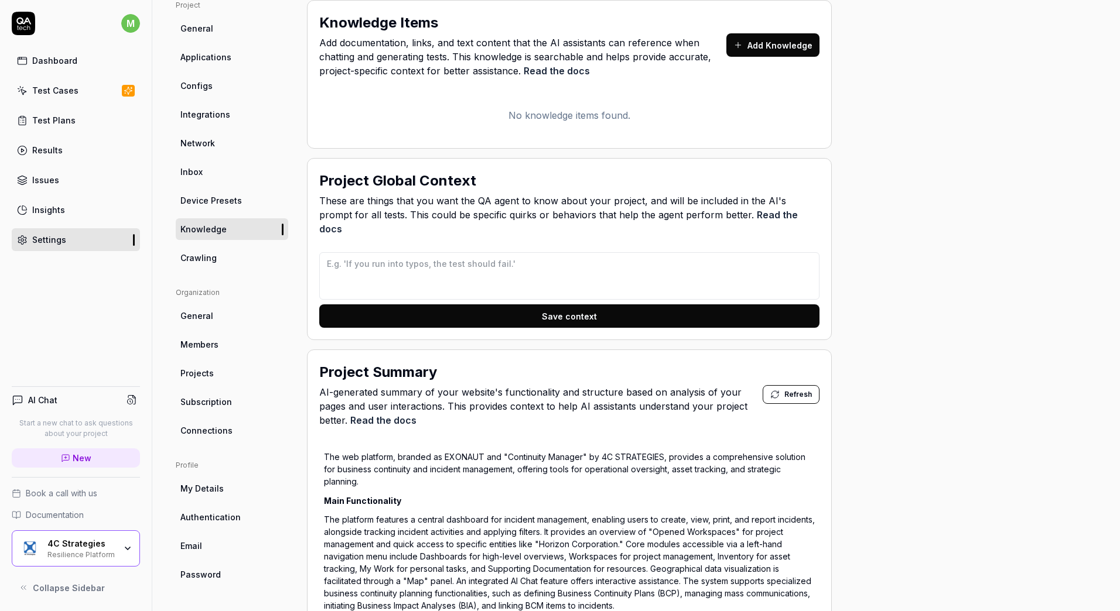
click at [234, 120] on link "Integrations" at bounding box center [232, 115] width 112 height 22
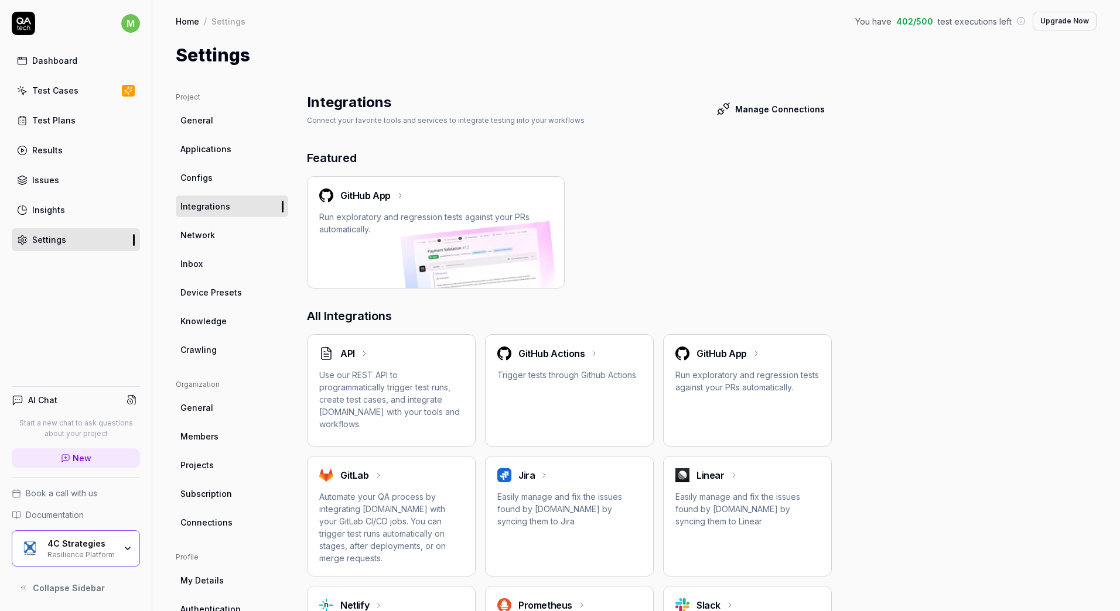
click at [215, 240] on link "Network" at bounding box center [232, 235] width 112 height 22
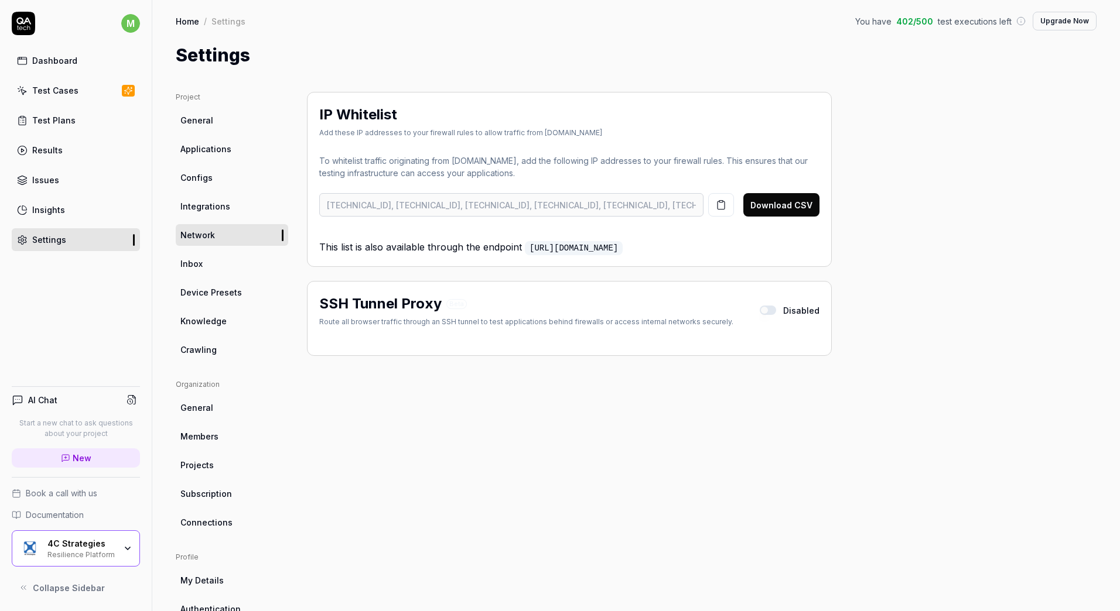
click at [193, 269] on span "Inbox" at bounding box center [191, 264] width 22 height 12
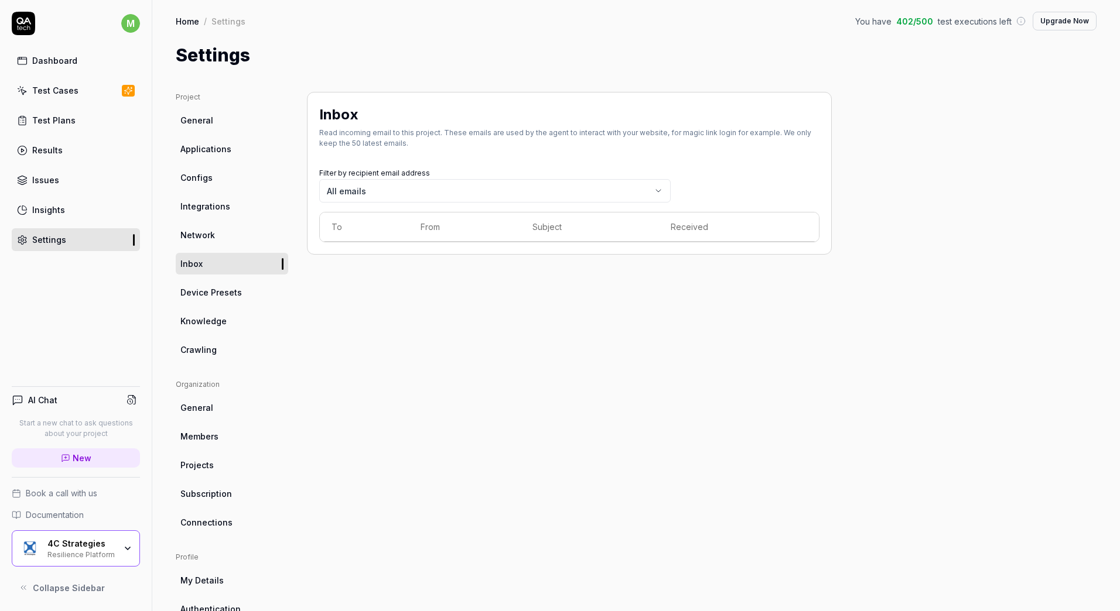
click at [207, 289] on span "Device Presets" at bounding box center [210, 292] width 61 height 12
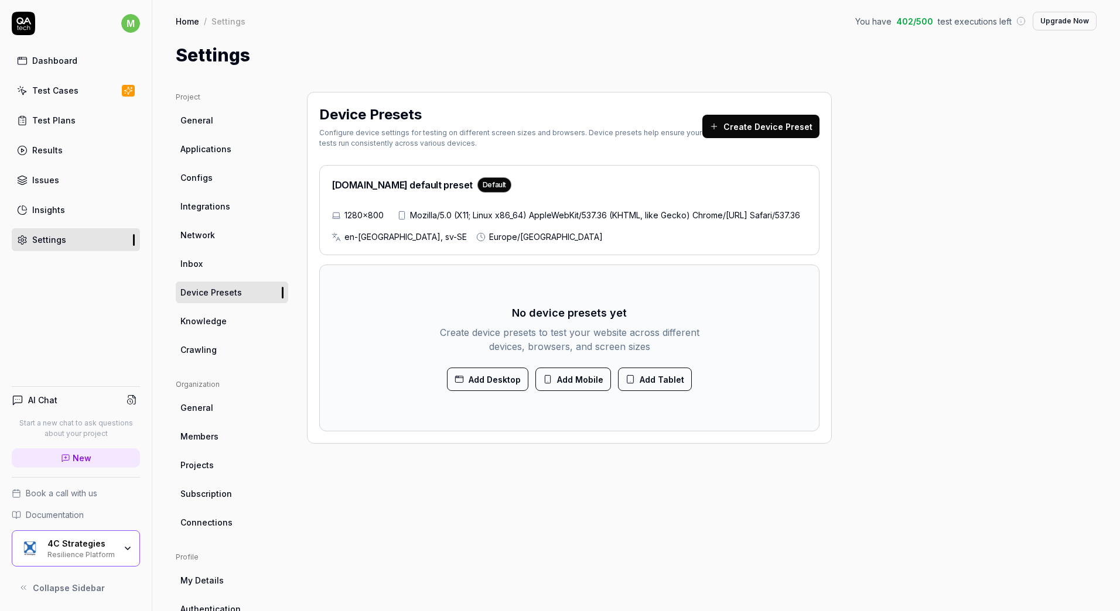
click at [216, 243] on link "Network" at bounding box center [232, 235] width 112 height 22
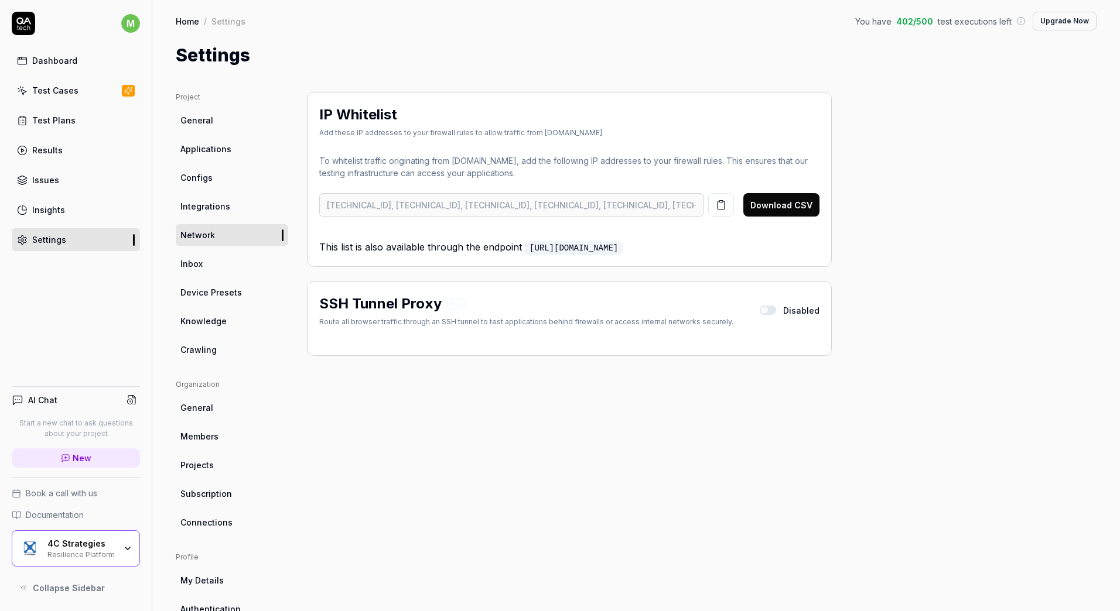
click at [214, 289] on span "Device Presets" at bounding box center [210, 292] width 61 height 12
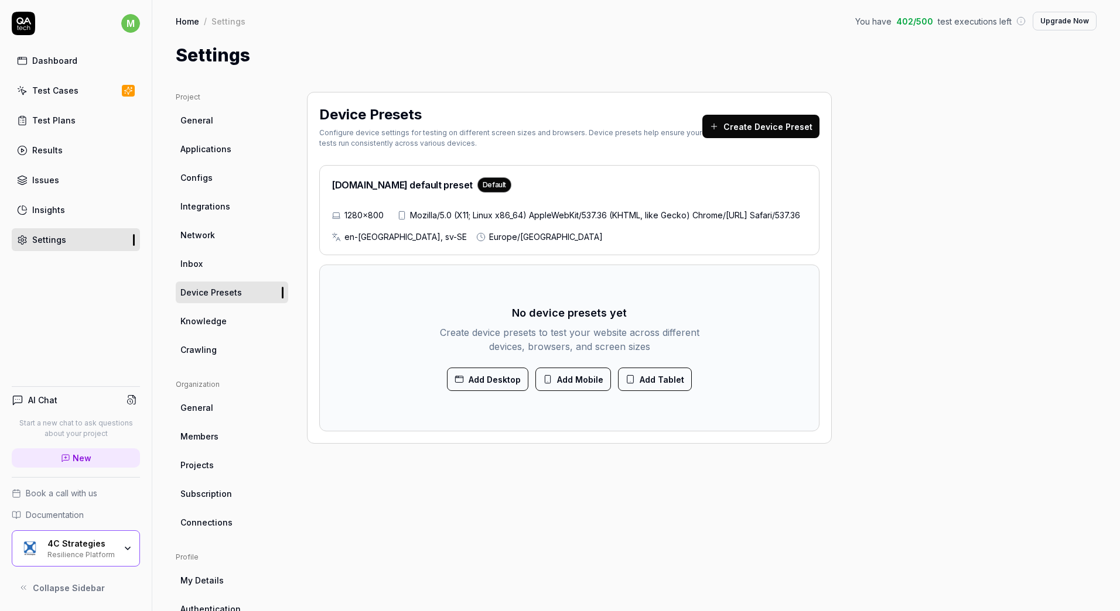
click at [197, 316] on span "Knowledge" at bounding box center [203, 321] width 46 height 12
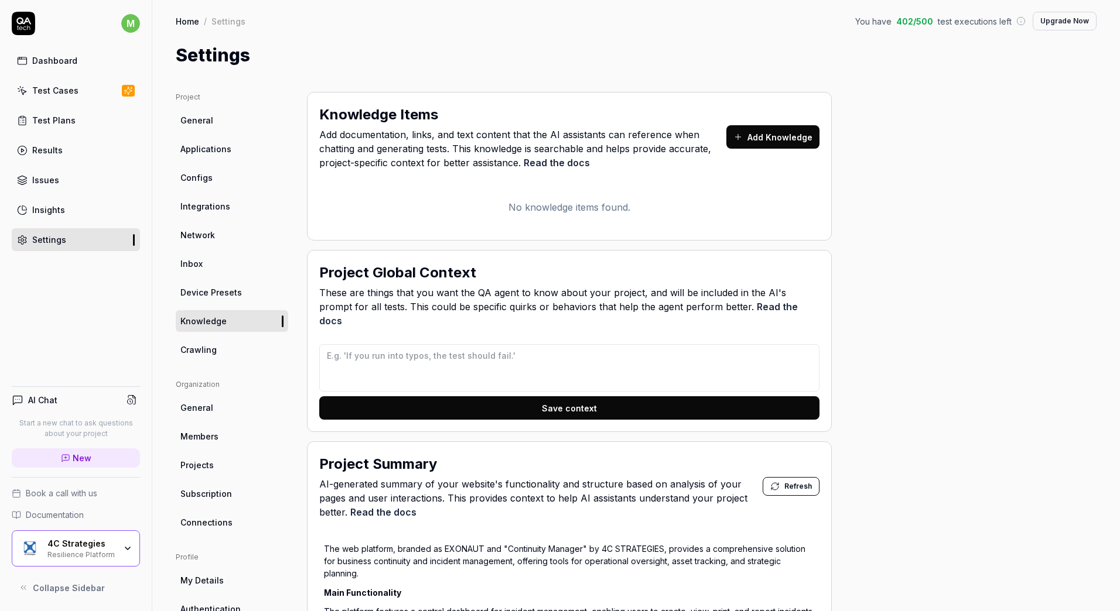
click at [201, 347] on span "Crawling" at bounding box center [198, 350] width 36 height 12
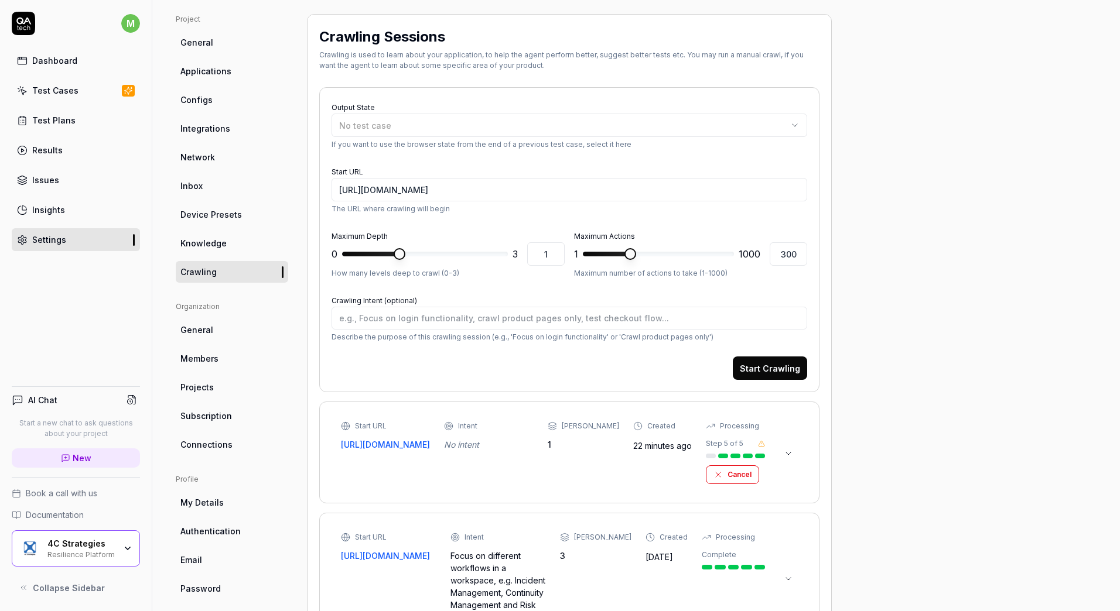
scroll to position [78, 0]
click at [207, 249] on link "Knowledge" at bounding box center [232, 243] width 112 height 22
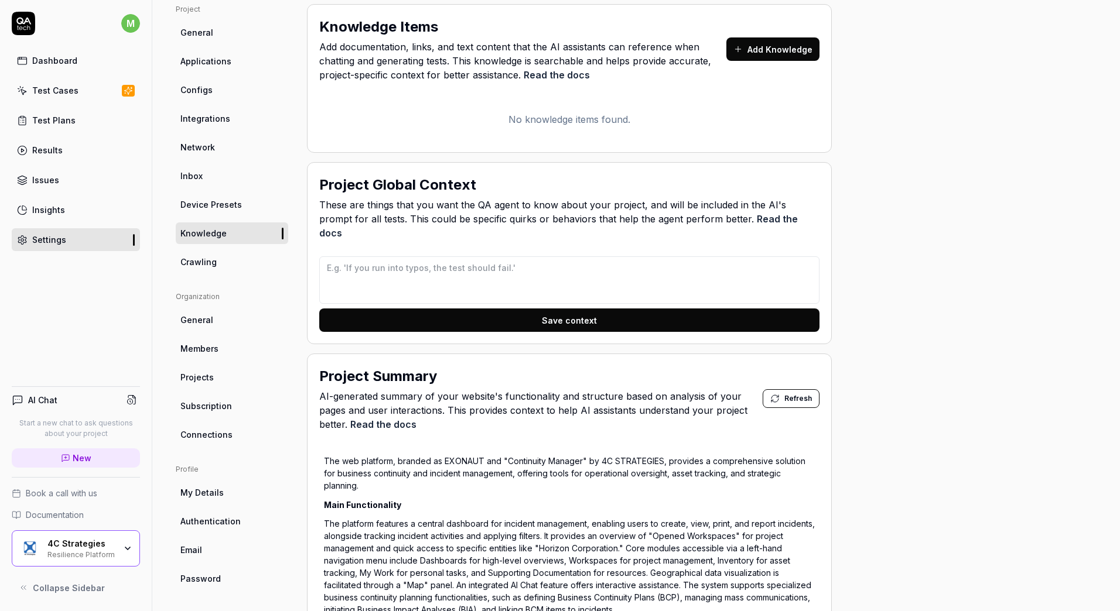
scroll to position [88, 0]
click at [761, 43] on button "Add Knowledge" at bounding box center [772, 48] width 93 height 23
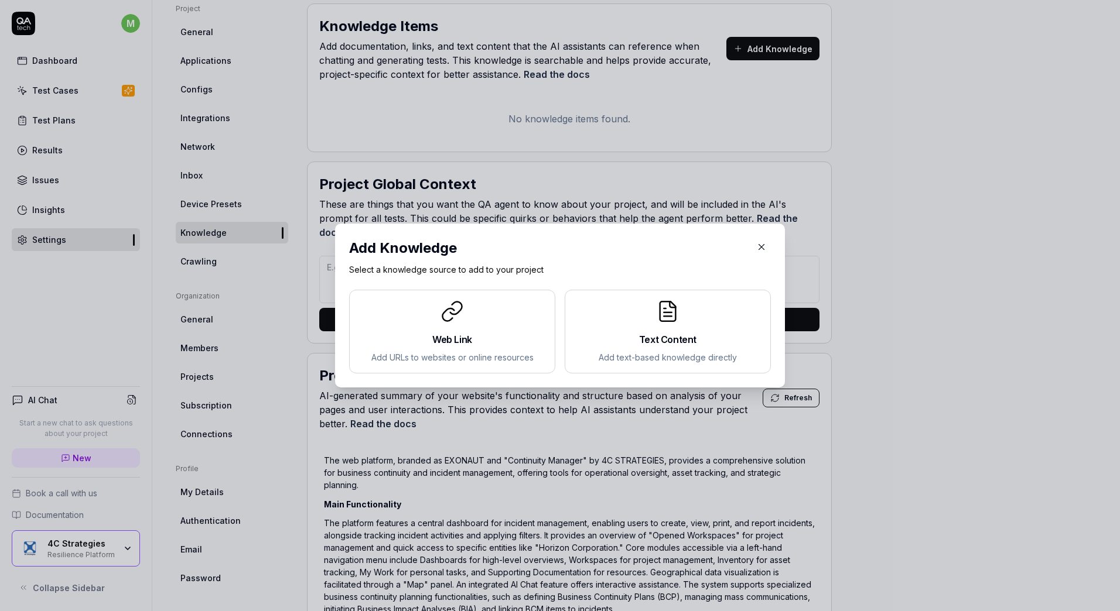
click at [758, 248] on icon "button" at bounding box center [761, 247] width 11 height 11
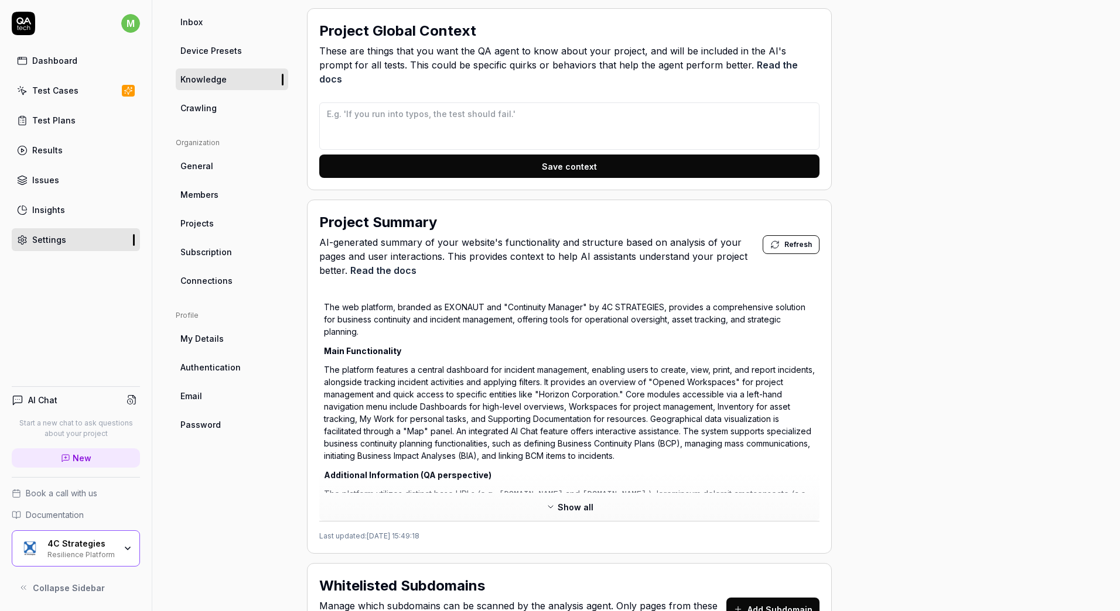
scroll to position [242, 0]
click at [573, 501] on span "Show all" at bounding box center [575, 507] width 36 height 12
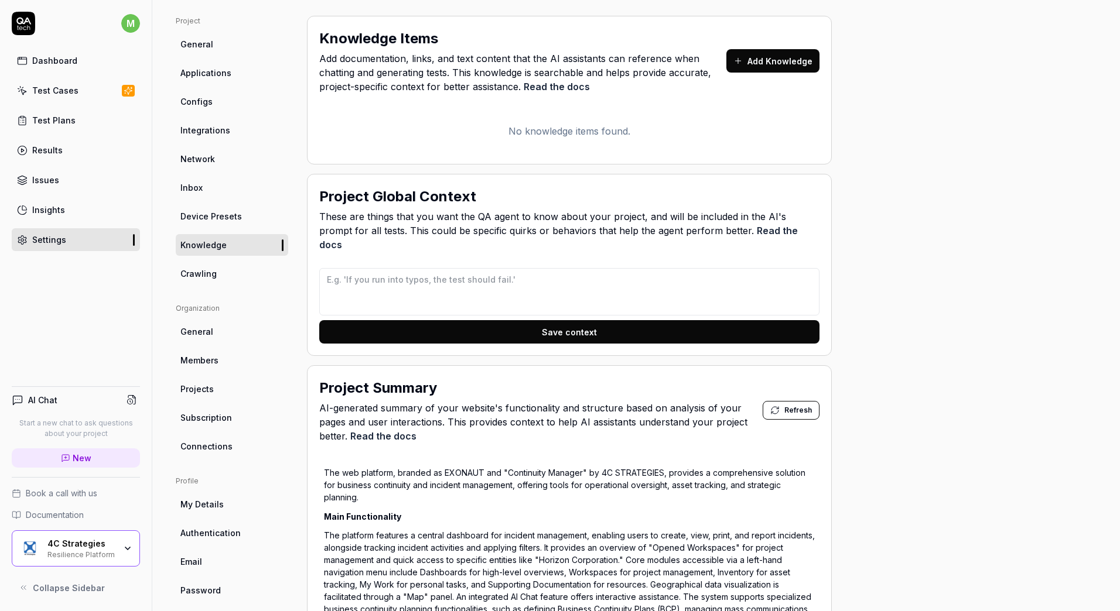
scroll to position [75, 0]
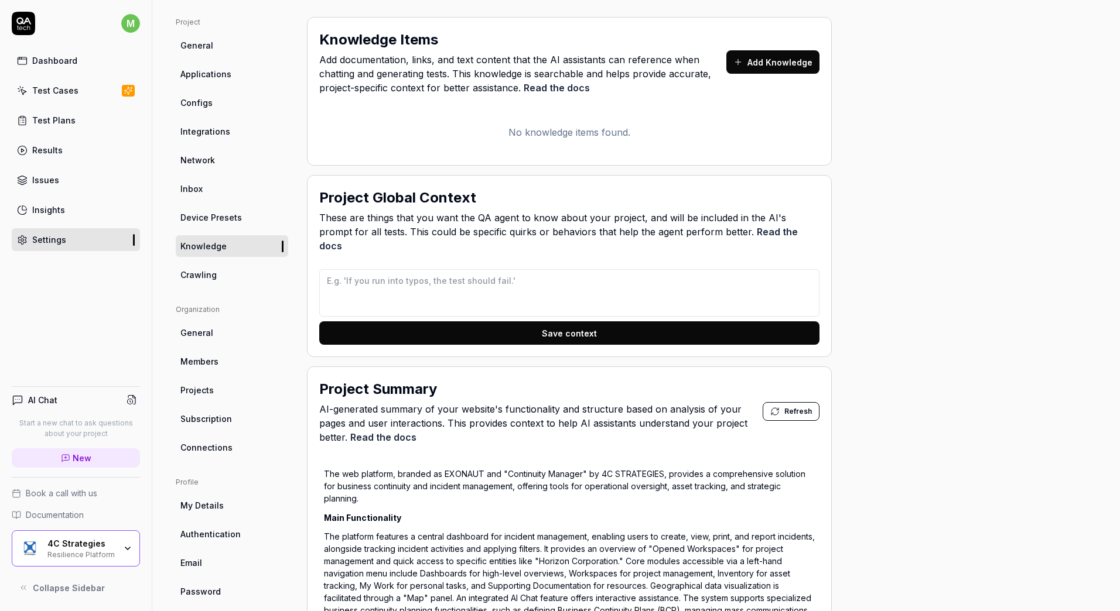
click at [214, 420] on span "Subscription" at bounding box center [206, 419] width 52 height 12
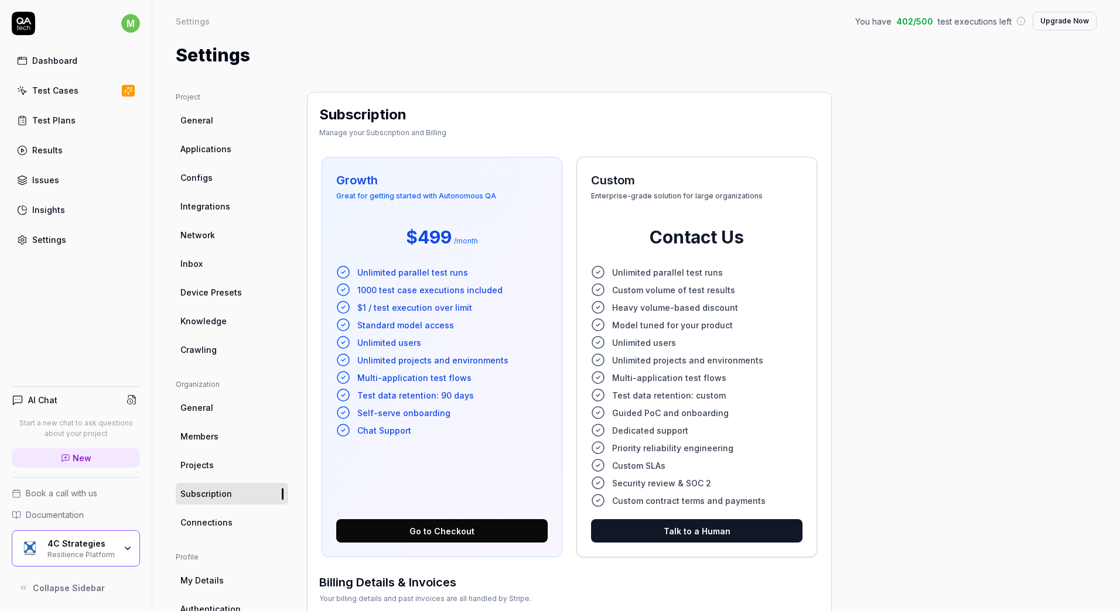
click at [882, 395] on div "Project General Applications Configs Integrations Network Inbox Device Presets …" at bounding box center [636, 555] width 920 height 927
click at [57, 57] on div "Dashboard" at bounding box center [54, 60] width 45 height 12
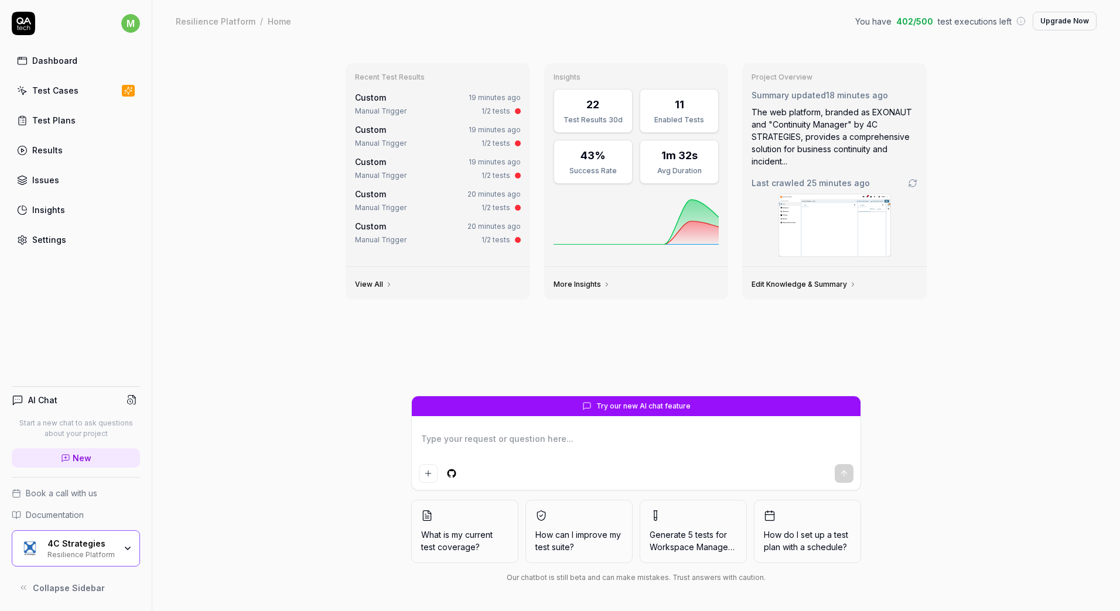
click at [485, 538] on span "What is my current test coverage?" at bounding box center [464, 541] width 87 height 25
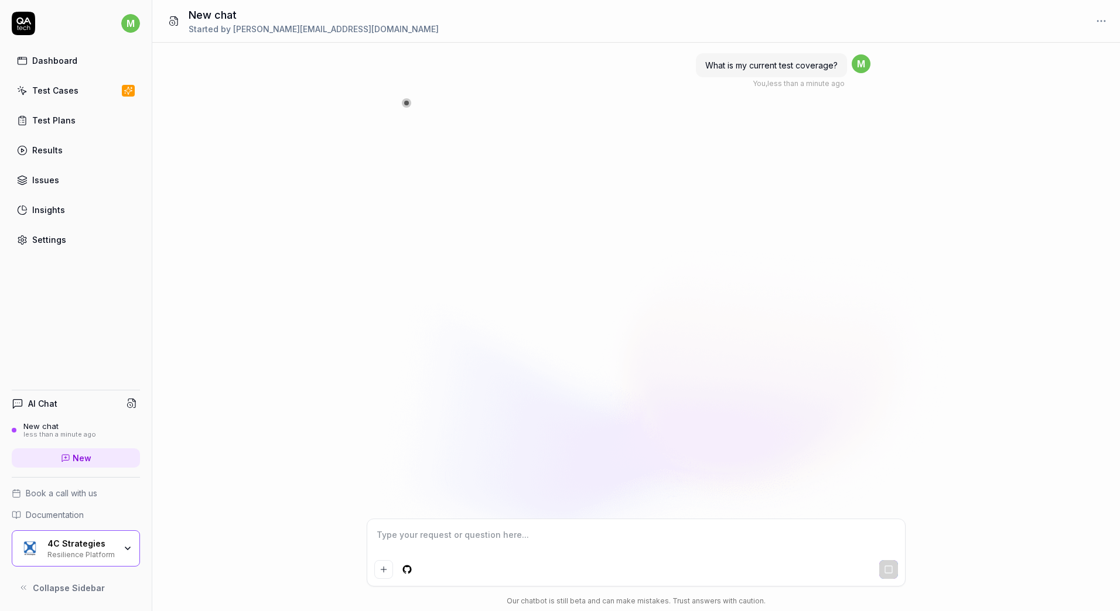
click at [987, 289] on div "What is my current test coverage? You , less than a minute ago m" at bounding box center [635, 281] width 967 height 476
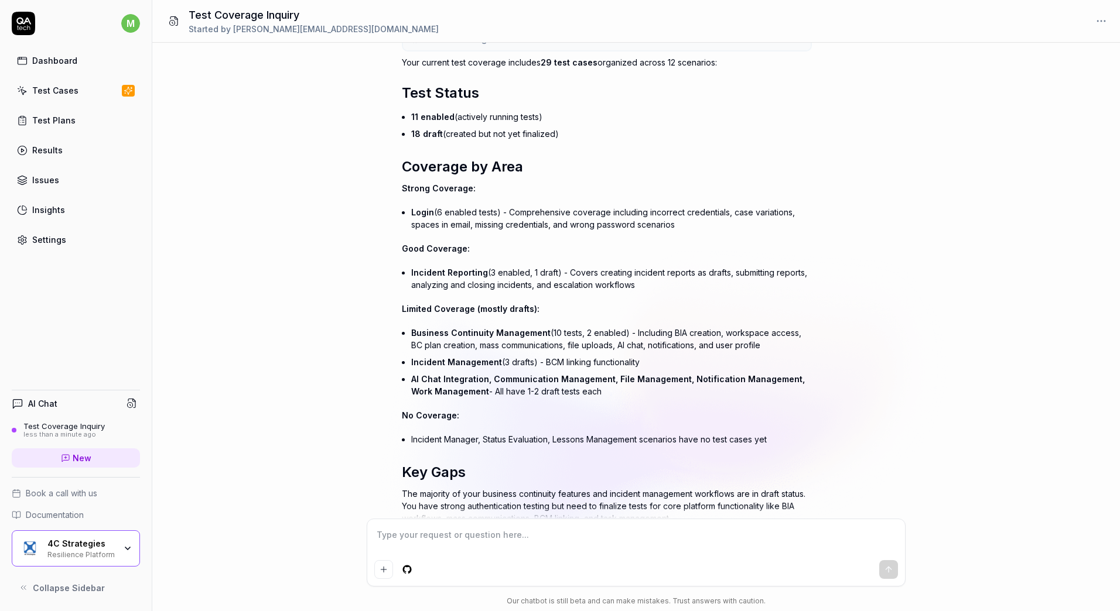
scroll to position [152, 0]
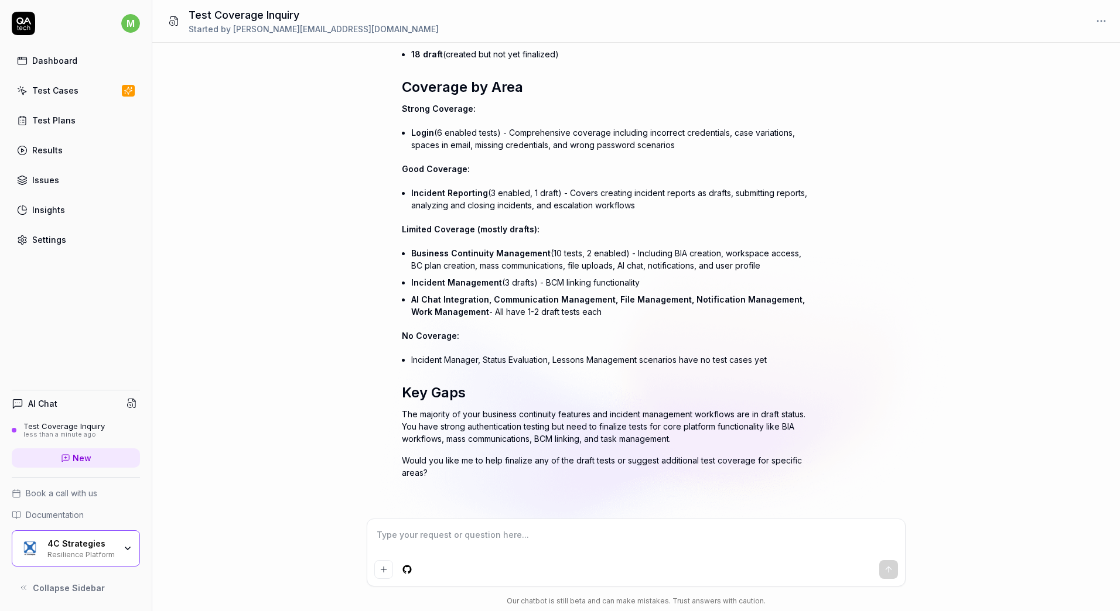
click at [518, 533] on textarea at bounding box center [635, 540] width 523 height 29
type textarea "*"
type textarea "Wh"
type textarea "*"
type textarea "Wha"
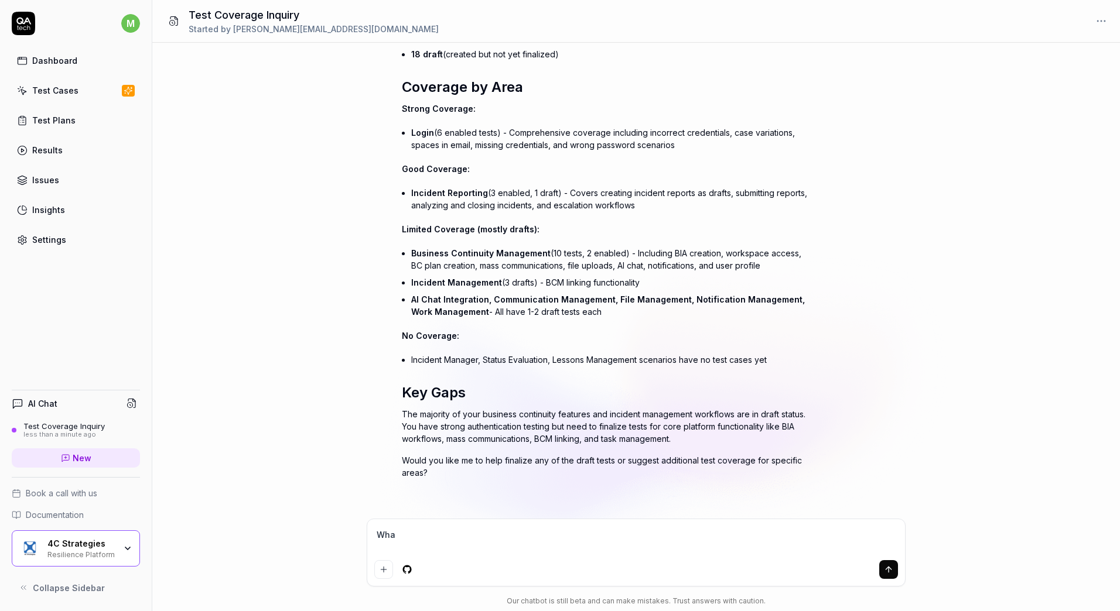
type textarea "*"
type textarea "What"
type textarea "*"
type textarea "What"
type textarea "*"
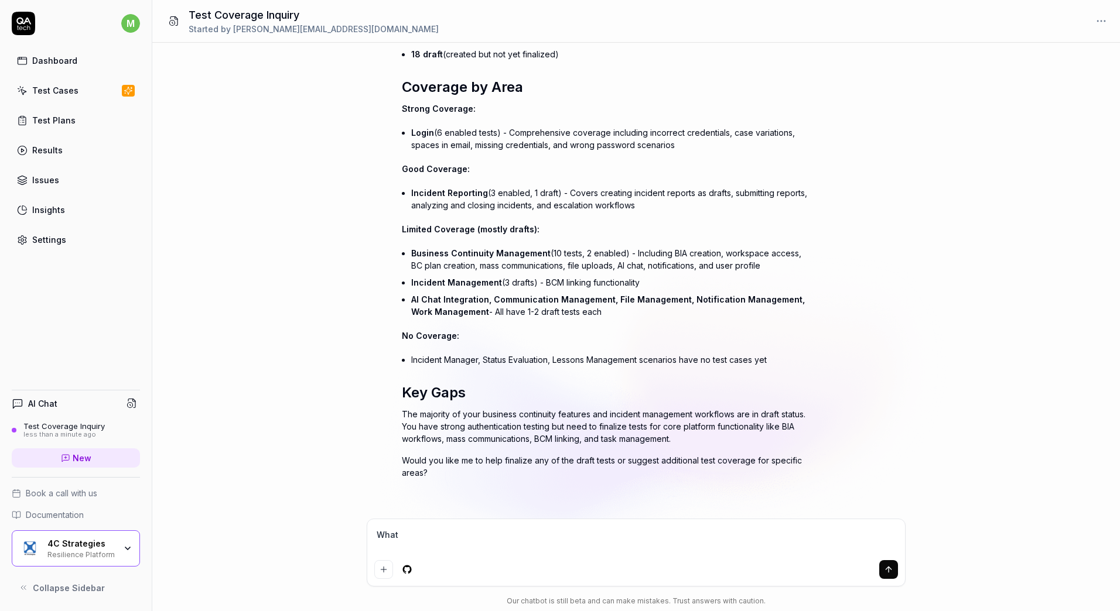
type textarea "What s"
type textarea "*"
type textarea "What"
type textarea "*"
type textarea "What i"
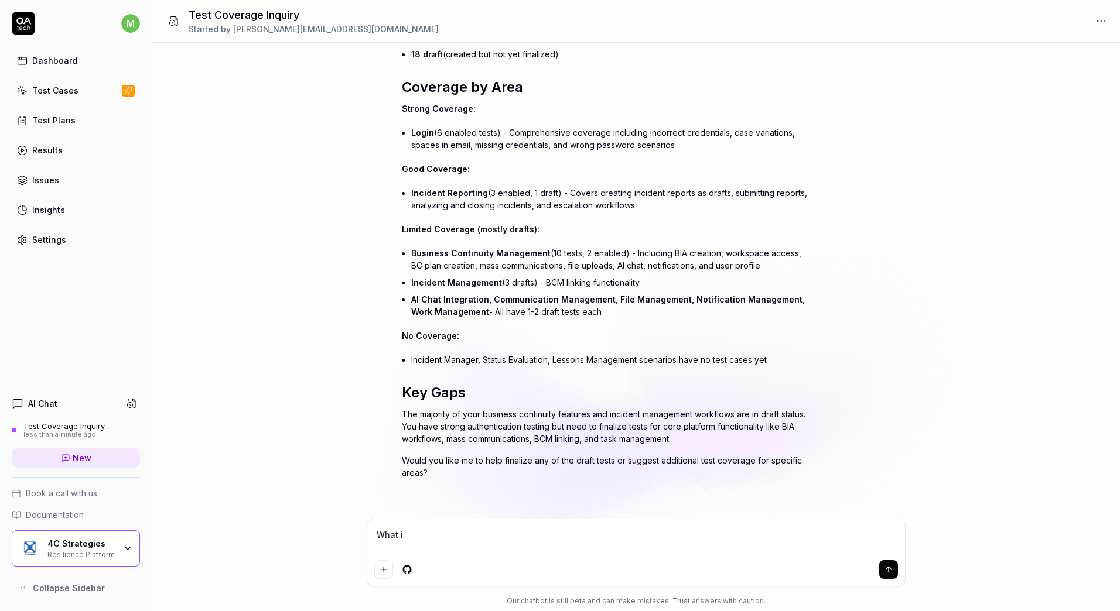
type textarea "*"
type textarea "What is"
type textarea "*"
type textarea "What is"
type textarea "*"
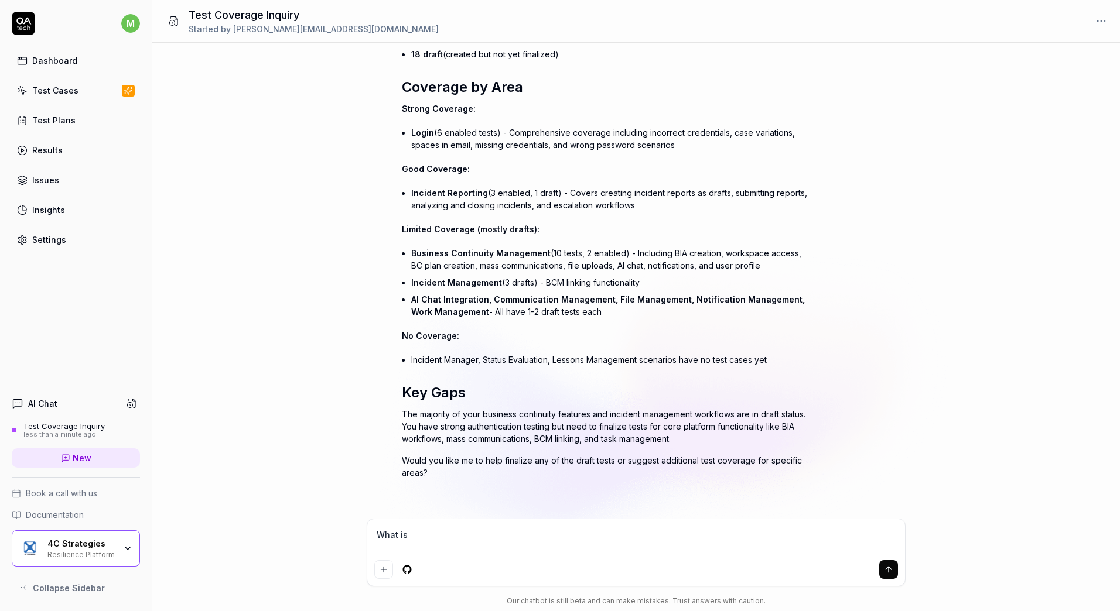
type textarea "What is y"
type textarea "*"
type textarea "What is yo"
type textarea "*"
type textarea "What is you"
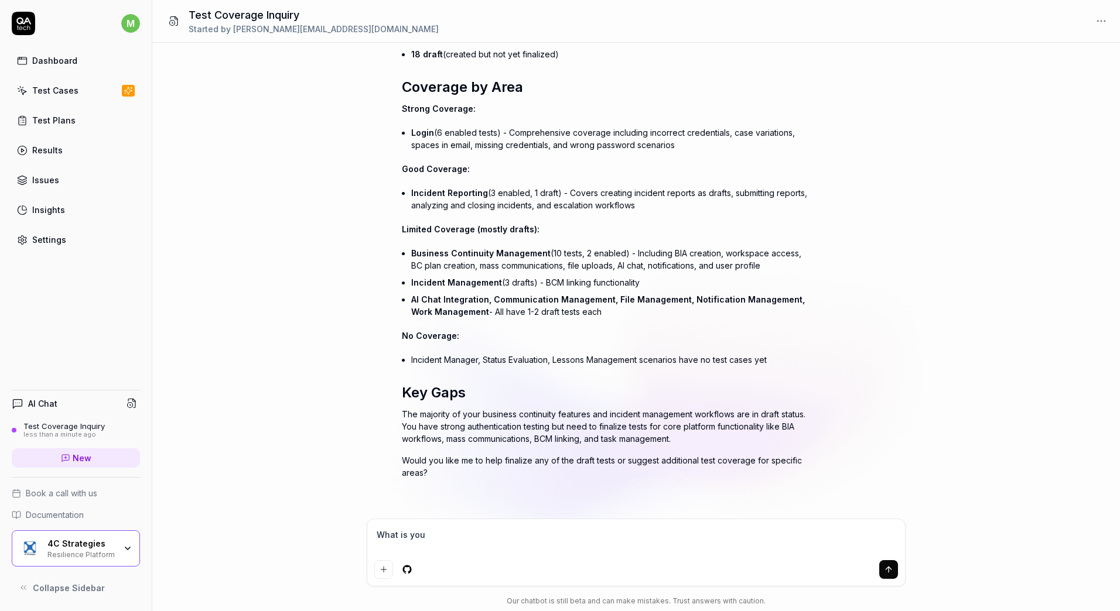
type textarea "*"
type textarea "What is your"
type textarea "*"
type textarea "What is your o"
type textarea "*"
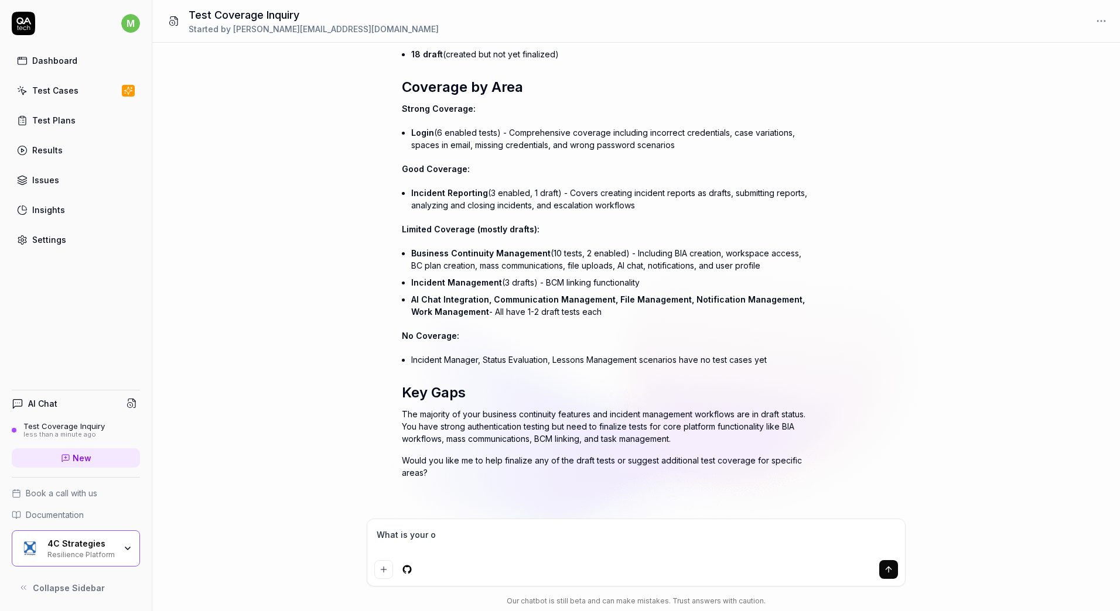
type textarea "What is your op"
type textarea "*"
type textarea "What is your opi"
type textarea "*"
type textarea "What is your opin"
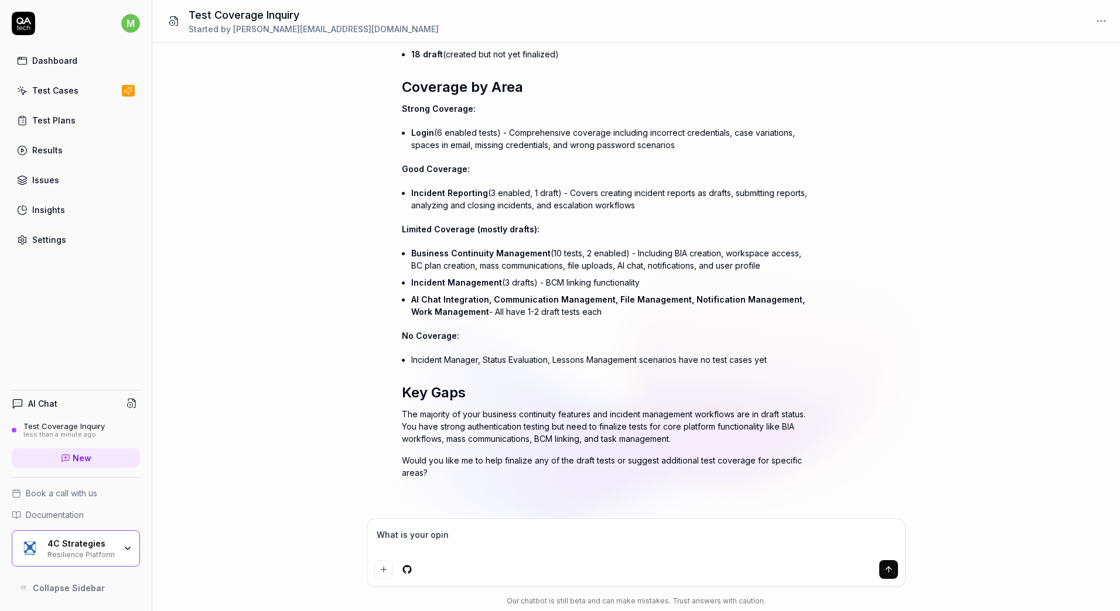
type textarea "*"
type textarea "What is your opini"
type textarea "*"
type textarea "What is your opinio"
type textarea "*"
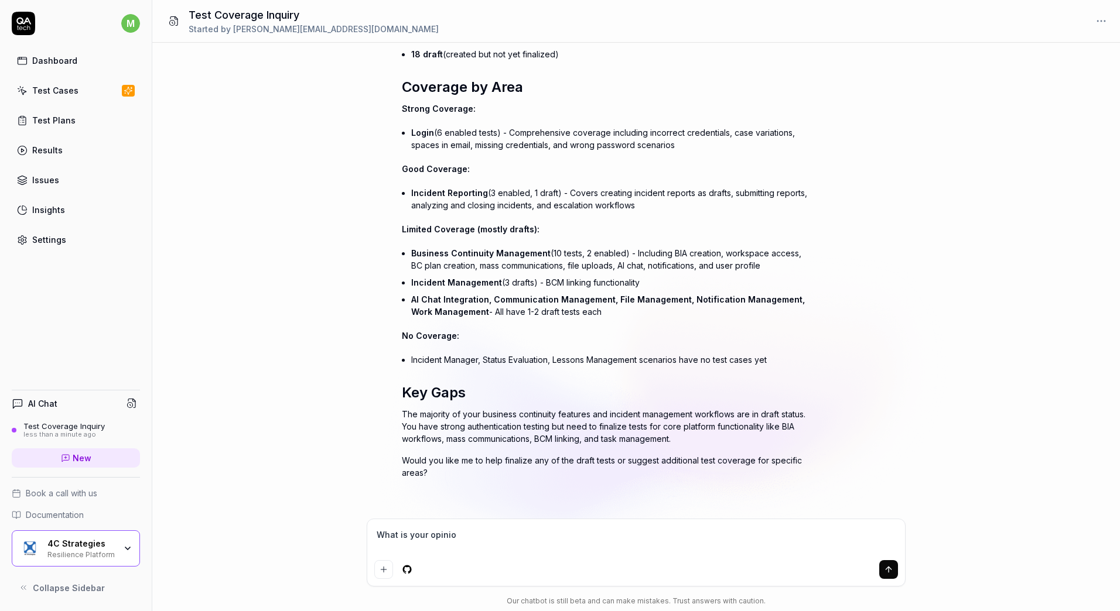
type textarea "What is your opinion"
type textarea "*"
type textarea "What is your opinion"
type textarea "*"
type textarea "What is your opinion o"
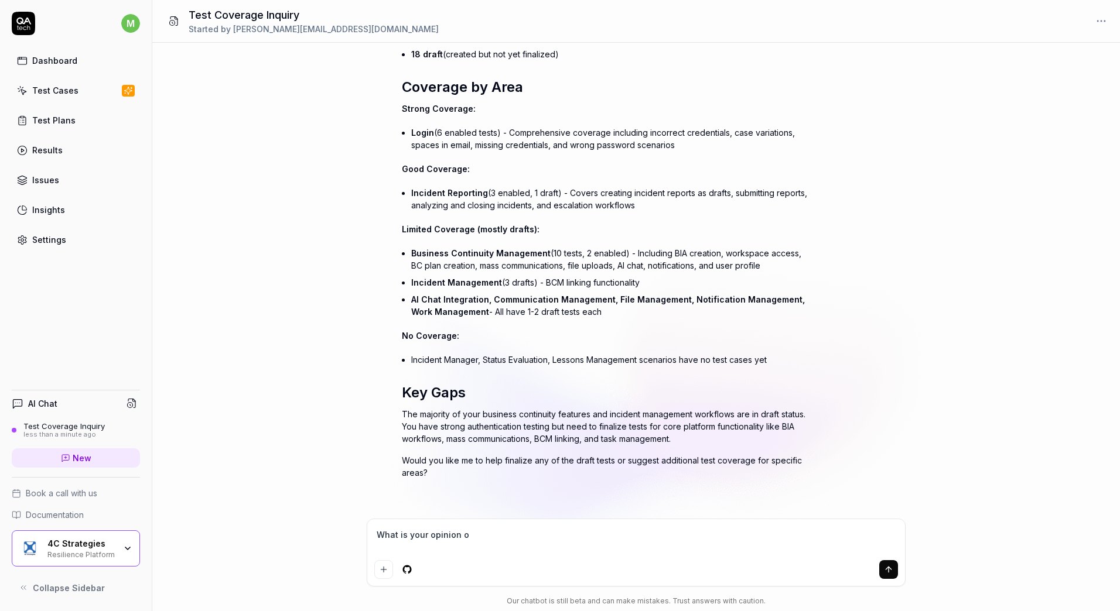
type textarea "*"
type textarea "What is your opinion of"
type textarea "*"
type textarea "What is your opinion of"
type textarea "*"
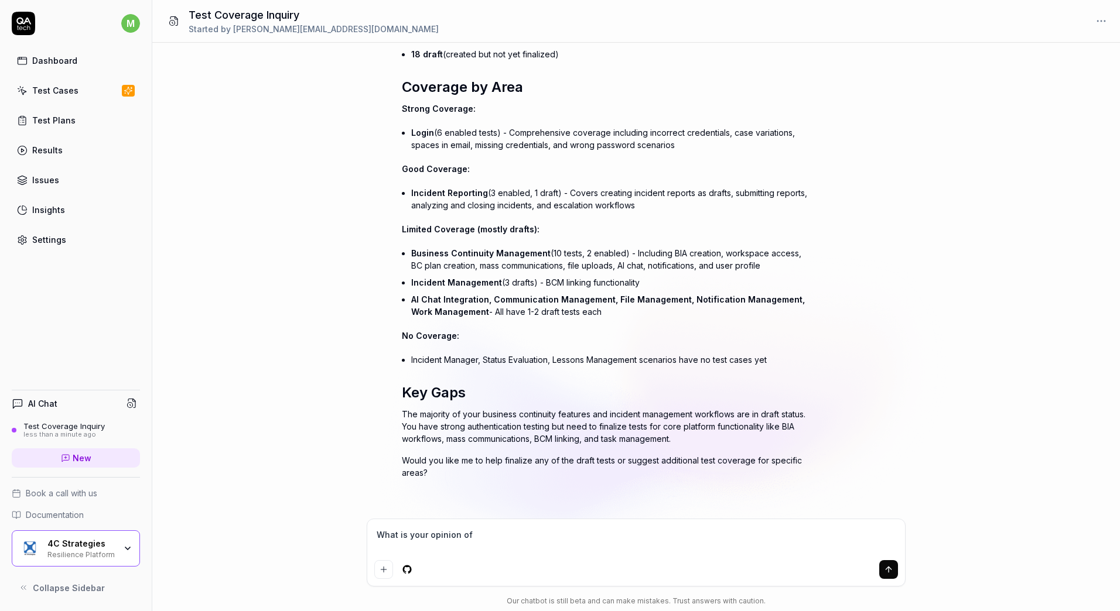
type textarea "What is your opinion of o"
type textarea "*"
type textarea "What is your opinion of ou"
type textarea "*"
type textarea "What is your opinion of our"
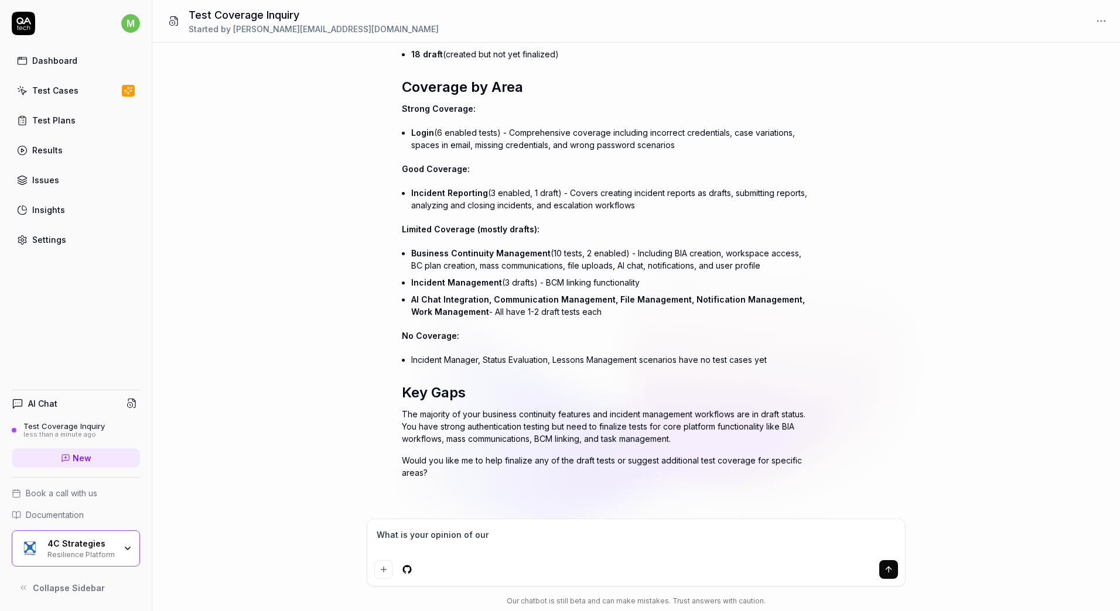
type textarea "*"
type textarea "What is your opinion of our"
type textarea "*"
type textarea "What is your opinion of our U"
type textarea "*"
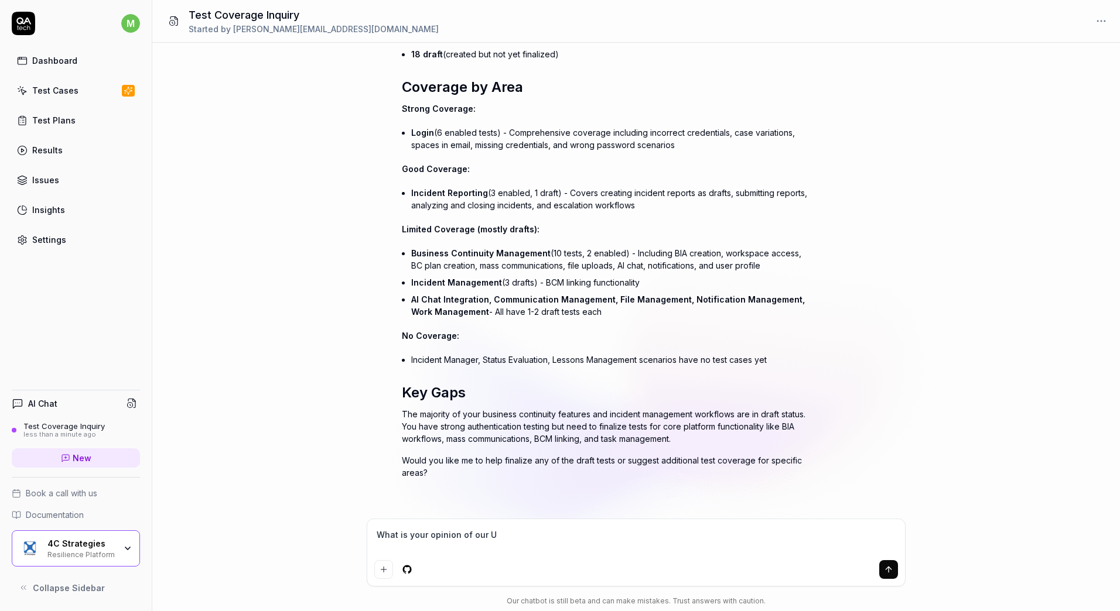
type textarea "What is your opinion of our UI"
type textarea "*"
type textarea "What is your opinion of our UI"
type textarea "*"
type textarea "What is your opinion of our UI u"
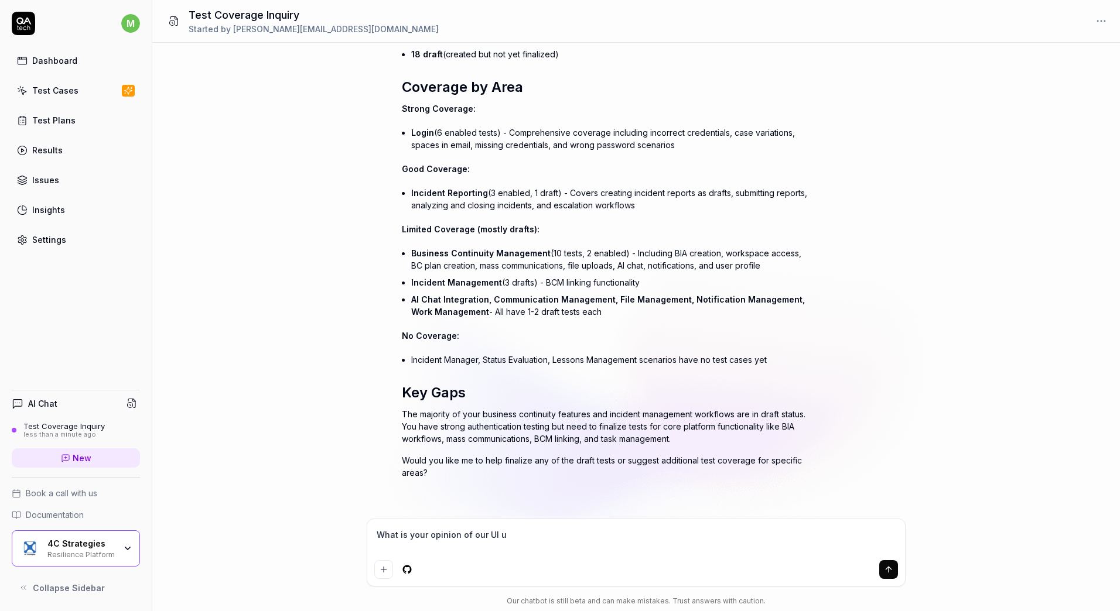
type textarea "*"
type textarea "What is your opinion of our UI us"
type textarea "*"
type textarea "What is your opinion of our UI usa"
type textarea "*"
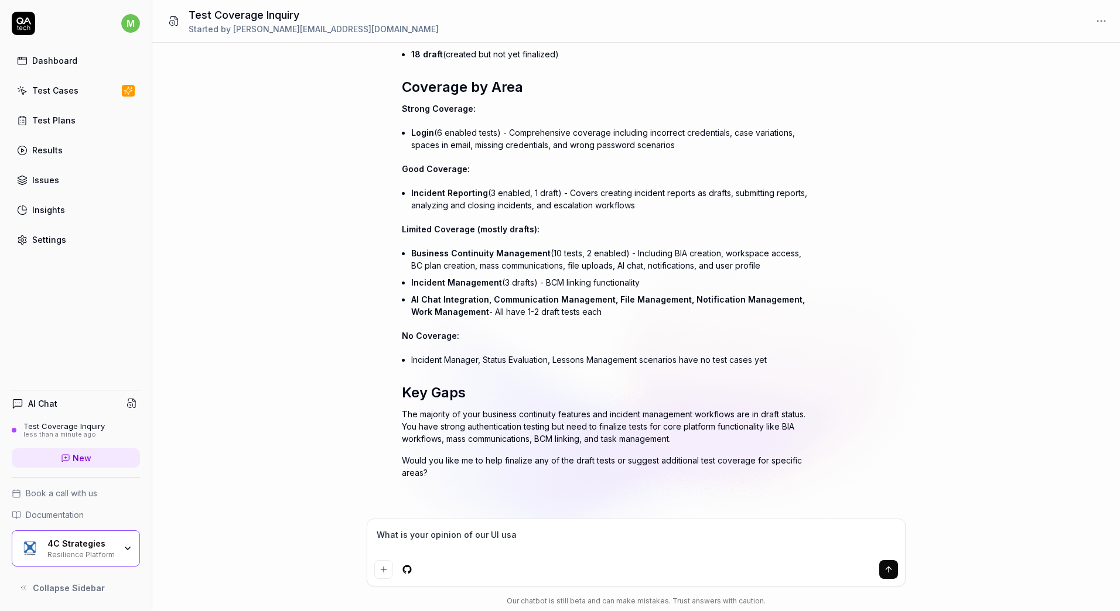
type textarea "What is your opinion of our UI usab"
type textarea "*"
type textarea "What is your opinion of our UI usabi"
type textarea "*"
type textarea "What is your opinion of our UI usabil"
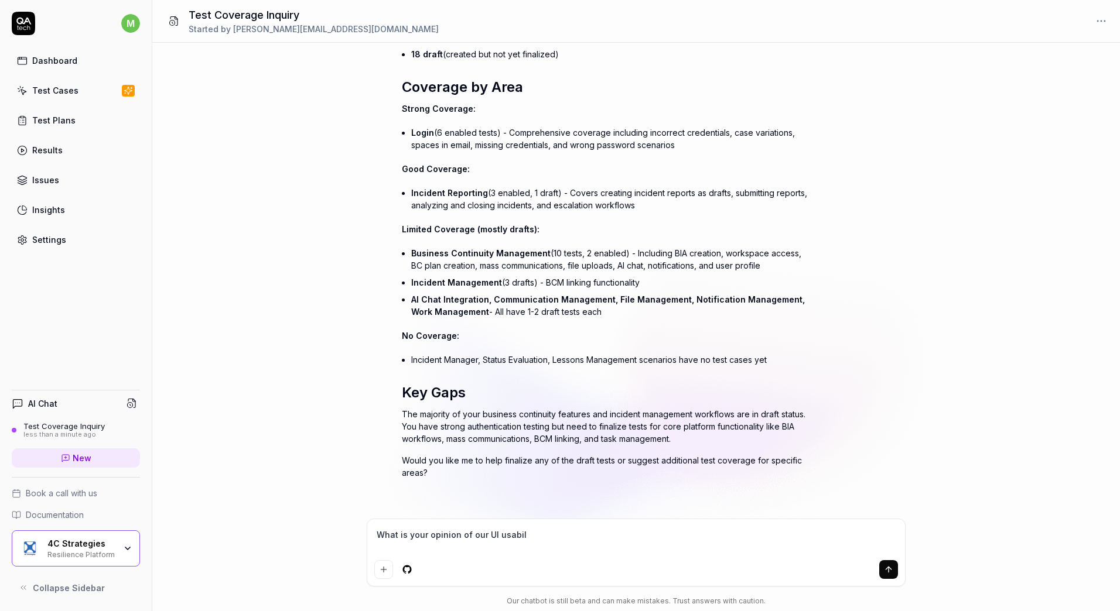
type textarea "*"
type textarea "What is your opinion of our UI usabili"
type textarea "*"
type textarea "What is your opinion of our UI usability"
type textarea "*"
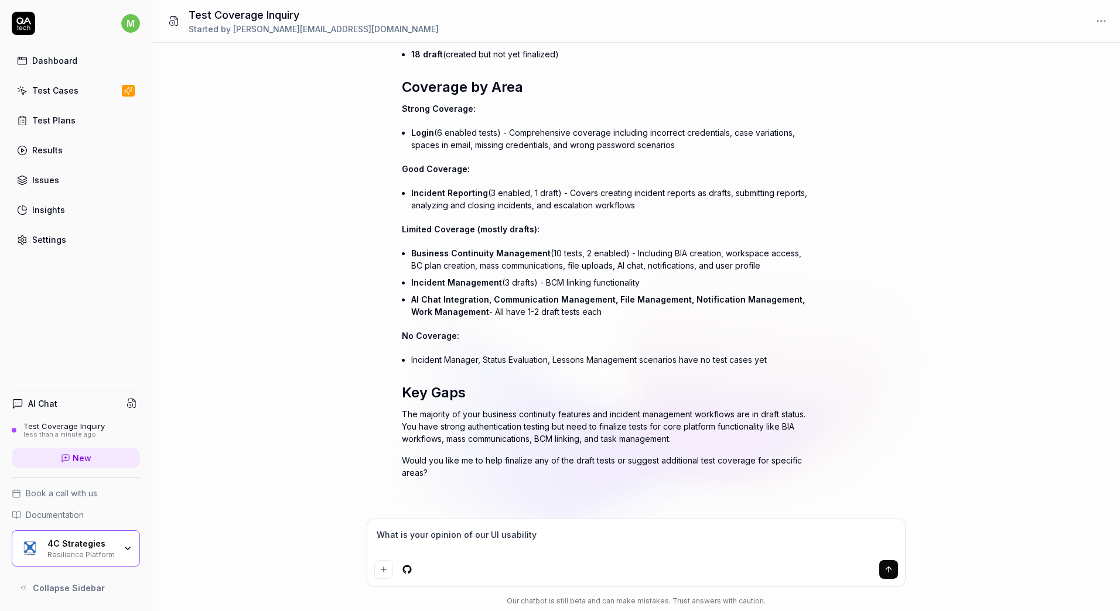
type textarea "What is your opinion of our UI usability."
type textarea "*"
type textarea "What is your opinion of our UI usability."
type textarea "*"
type textarea "What is your opinion of our UI usability. P"
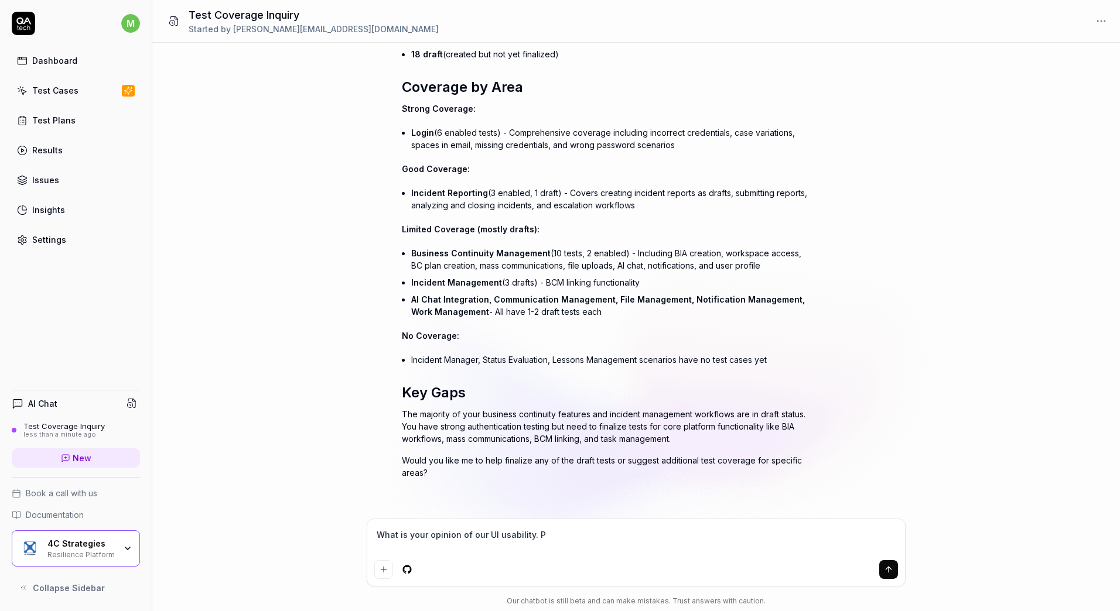
type textarea "*"
type textarea "What is your opinion of our UI usability. Pl"
type textarea "*"
type textarea "What is your opinion of our UI usability. Ple"
type textarea "*"
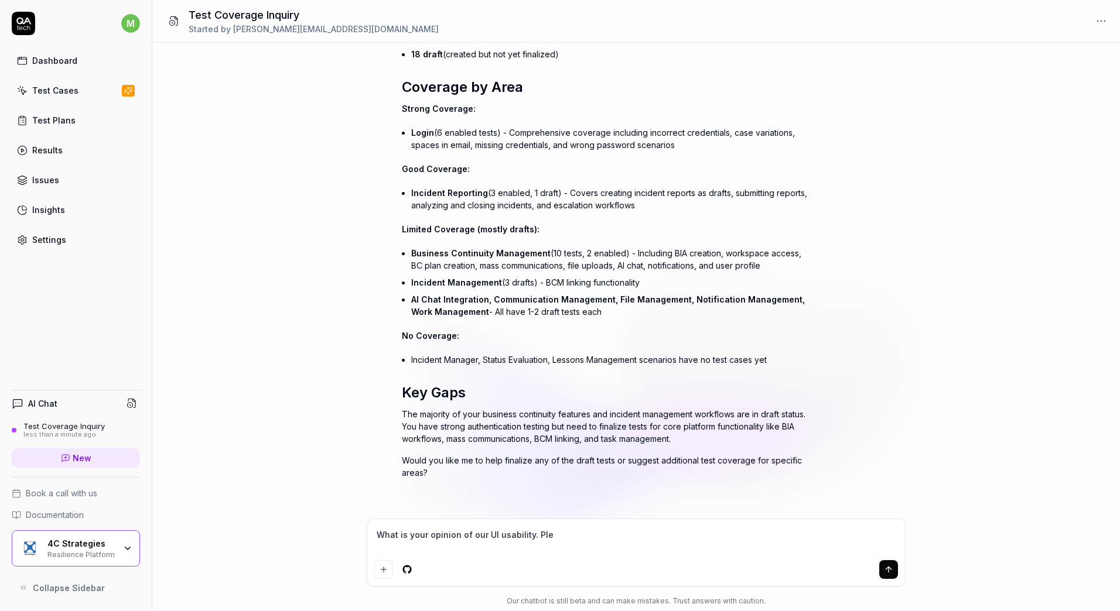
type textarea "What is your opinion of our UI usability. [GEOGRAPHIC_DATA]"
type textarea "*"
type textarea "What is your opinion of our UI usability. Ple"
type textarea "*"
type textarea "What is your opinion of our UI usability. Pl"
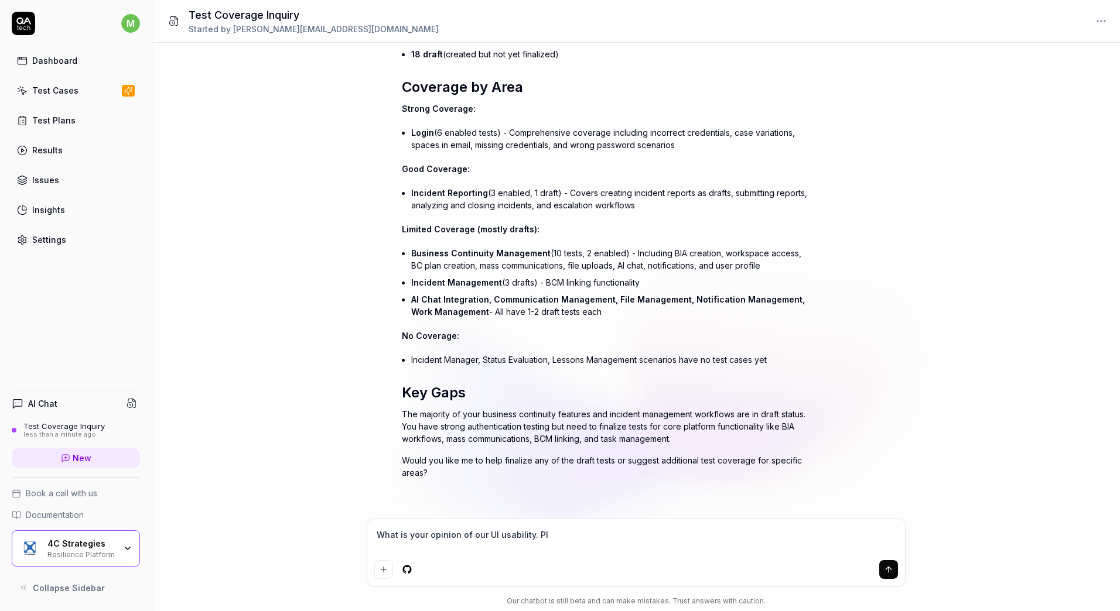
type textarea "*"
type textarea "What is your opinion of our UI usability. P"
type textarea "*"
type textarea "What is your opinion of our UI usability."
type textarea "*"
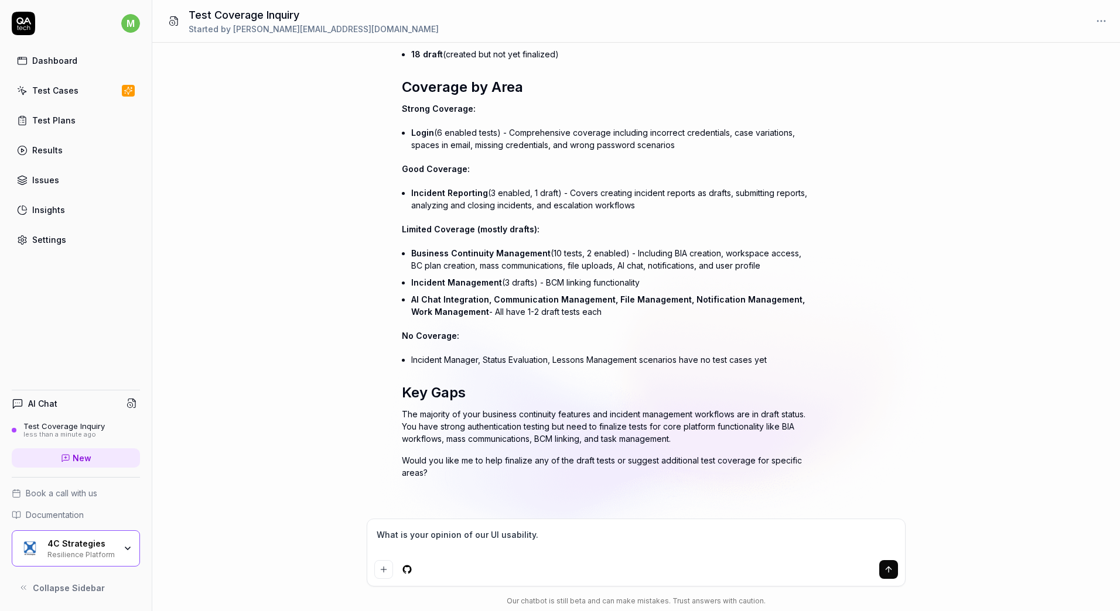
type textarea "What is your opinion of our UI usability. B"
type textarea "*"
type textarea "What is your opinion of our UI usability. Be"
type textarea "*"
type textarea "What is your opinion of our UI usability. Be"
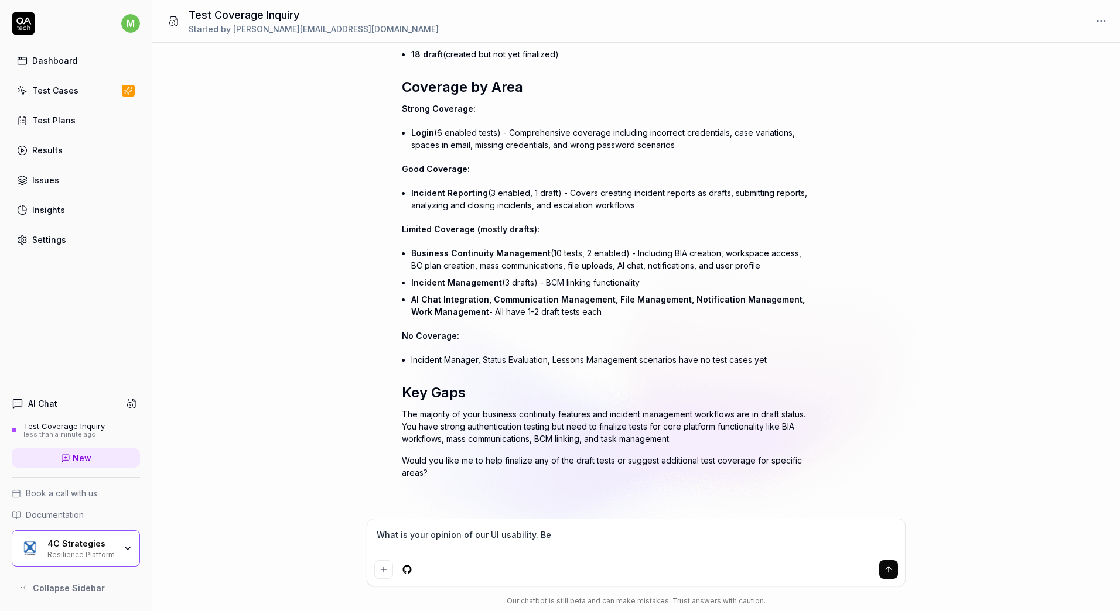
type textarea "*"
type textarea "What is your opinion of our UI usability. Be e"
type textarea "*"
type textarea "What is your opinion of our UI usability. Be ex"
type textarea "*"
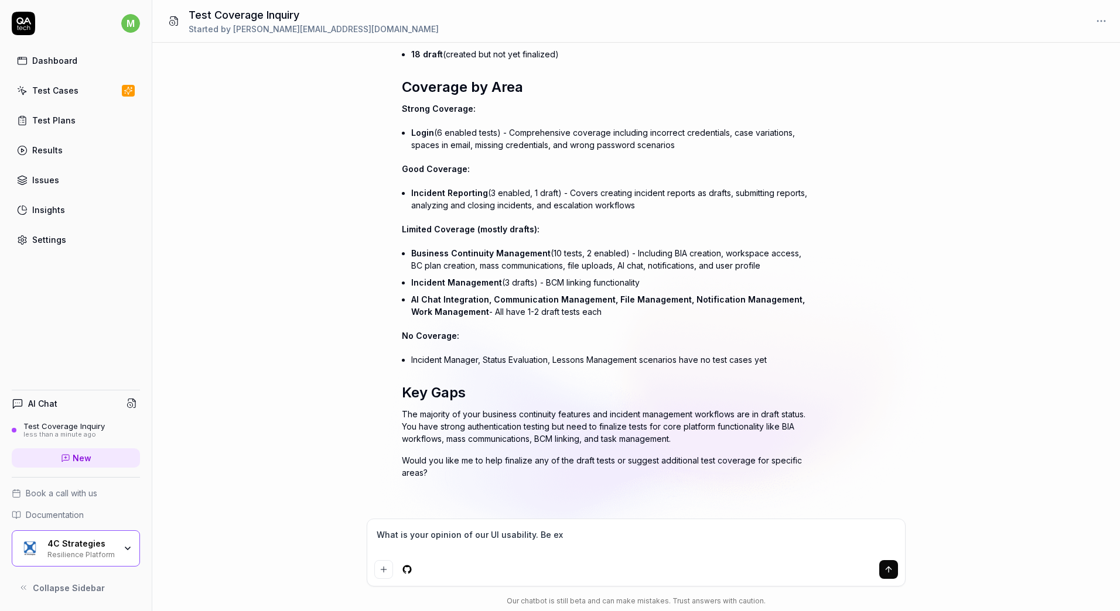
type textarea "What is your opinion of our UI usability. Be ext"
type textarea "*"
type textarea "What is your opinion of our UI usability. Be extr"
type textarea "*"
type textarea "What is your opinion of our UI usability. Be extre"
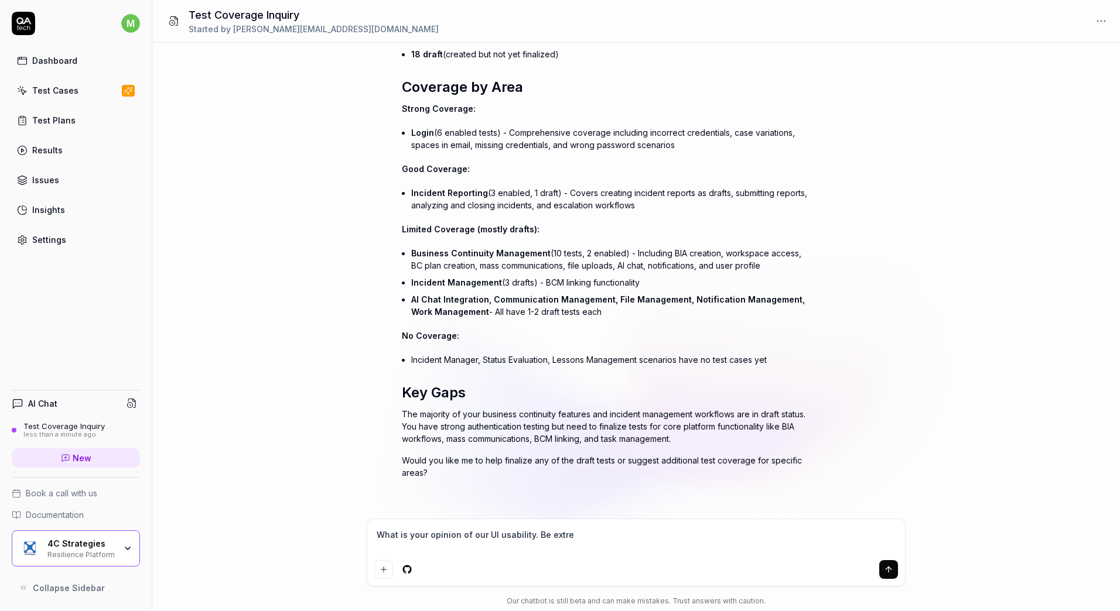
type textarea "*"
type textarea "What is your opinion of our UI usability. Be extrem"
type textarea "*"
type textarea "What is your opinion of our UI usability. Be extreme"
type textarea "*"
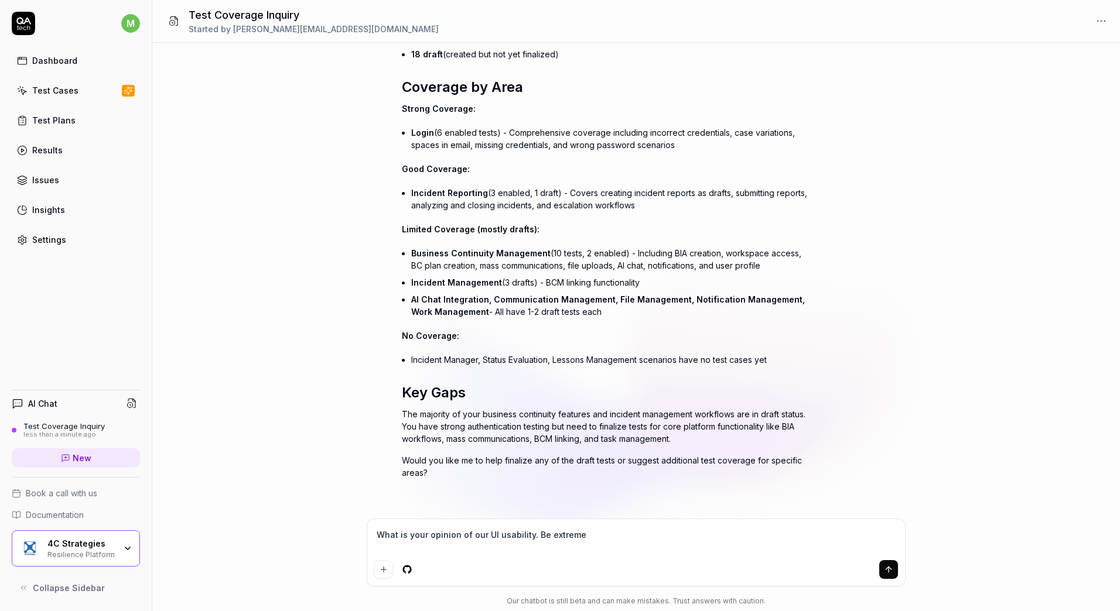
type textarea "What is your opinion of our UI usability. Be extremel"
type textarea "*"
type textarea "What is your opinion of our UI usability. Be extremely"
type textarea "*"
type textarea "What is your opinion of our UI usability. Be extremely h"
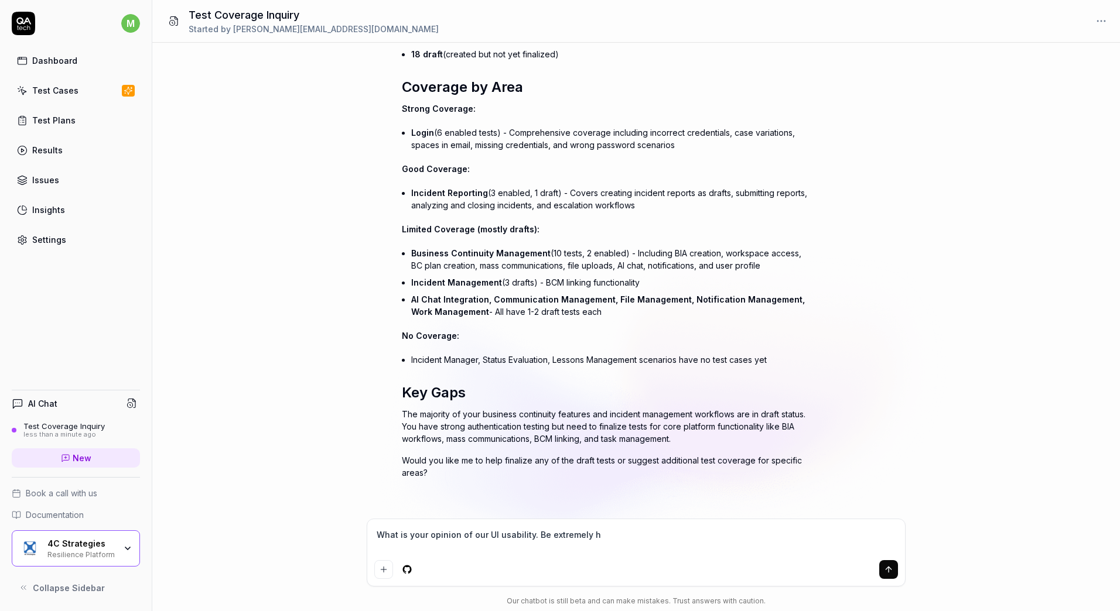
type textarea "*"
type textarea "What is your opinion of our UI usability. Be extremely ho"
type textarea "*"
type textarea "What is your opinion of our UI usability. Be extremely hon"
type textarea "*"
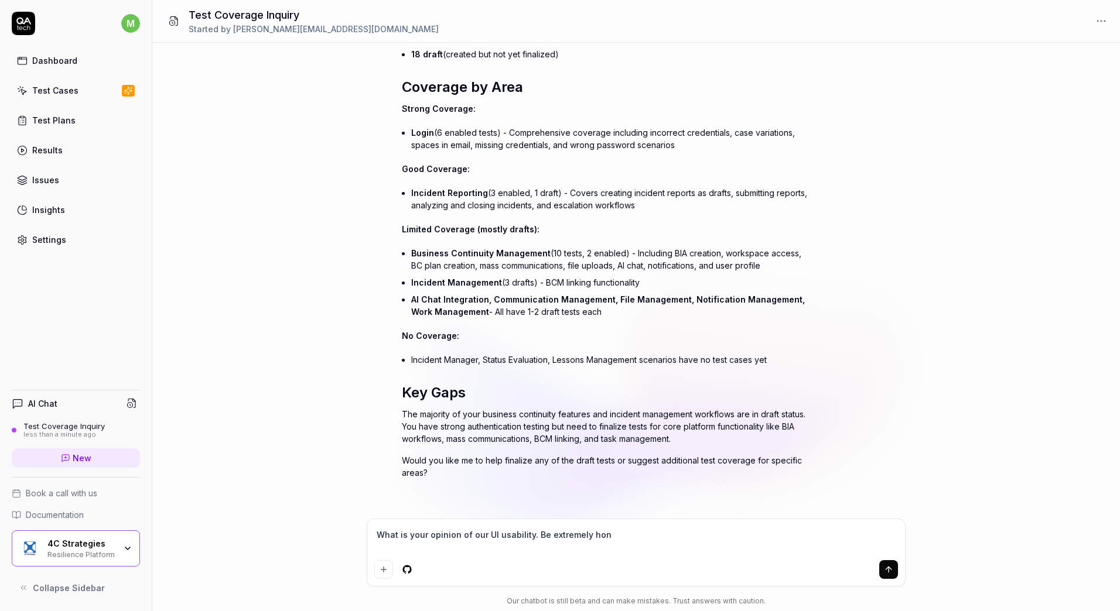
type textarea "What is your opinion of our UI usability. Be extremely hone"
type textarea "*"
type textarea "What is your opinion of our UI usability. Be extremely hones"
type textarea "*"
type textarea "What is your opinion of our UI usability. Be extremely honest"
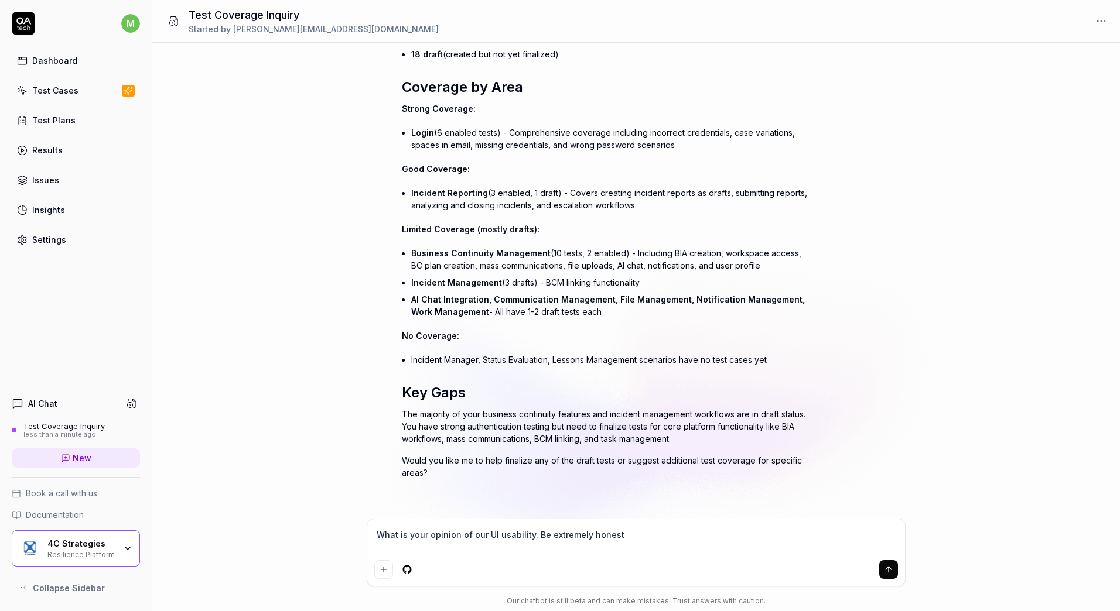
type textarea "*"
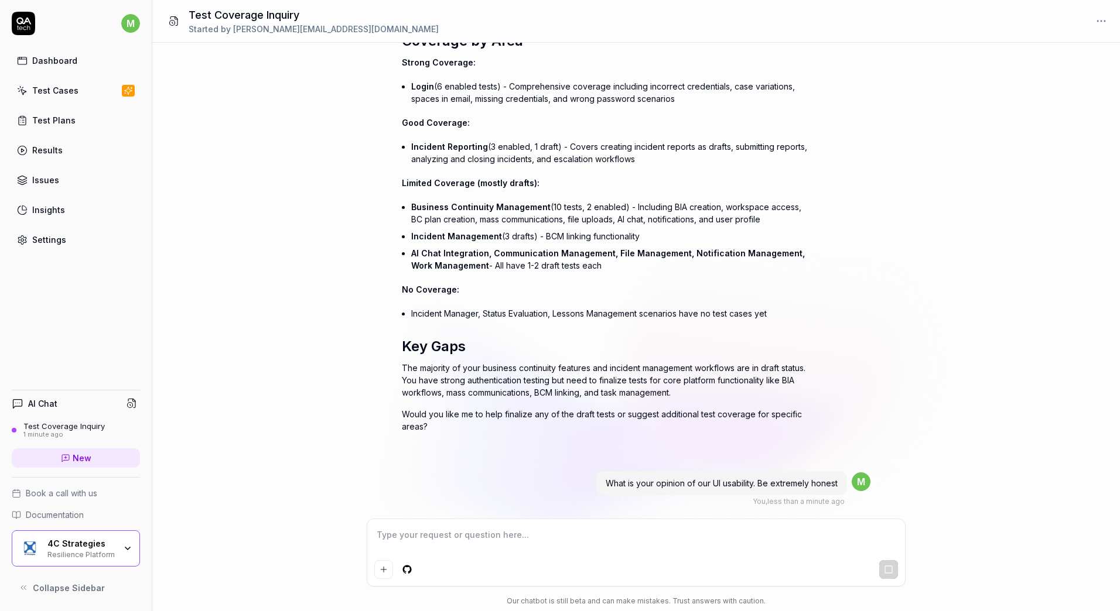
scroll to position [217, 0]
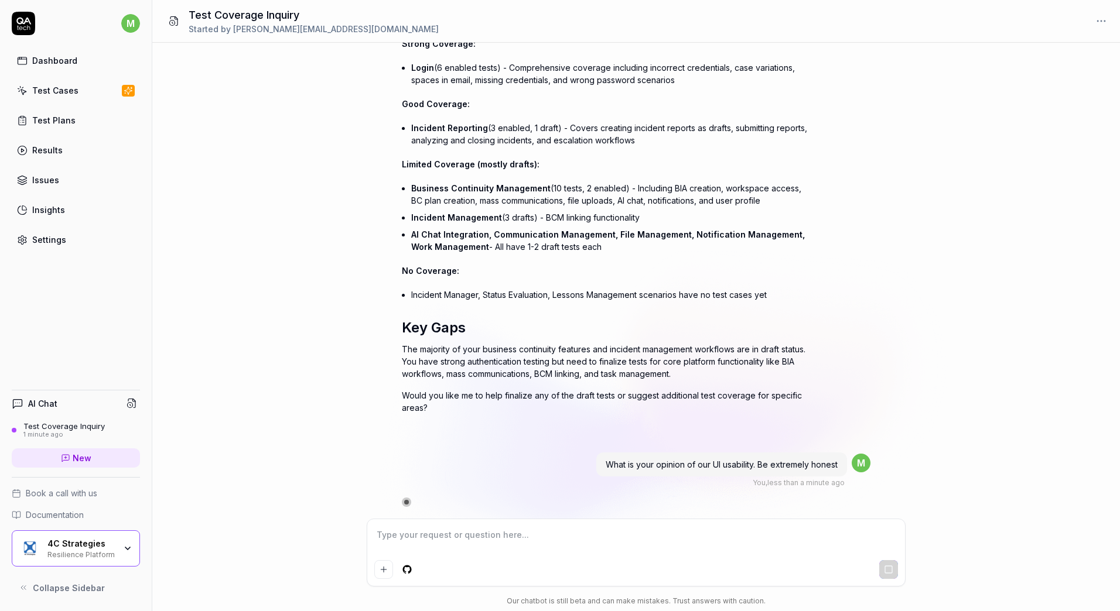
click at [983, 341] on div "What is my current test coverage? You , 1 minute ago m Show reasoning I'll chec…" at bounding box center [635, 281] width 967 height 476
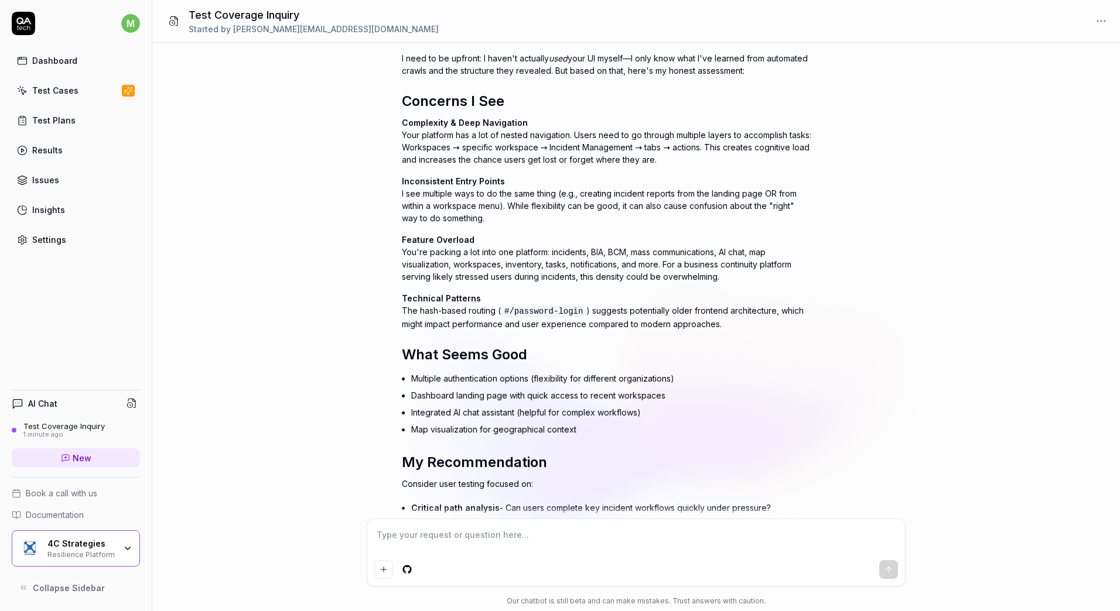
scroll to position [755, 0]
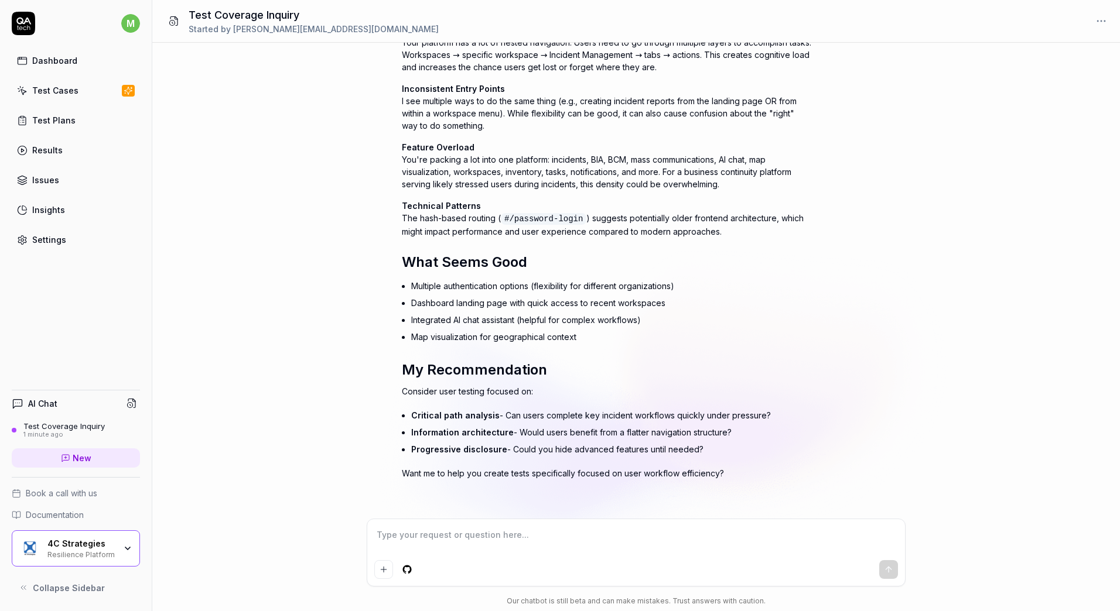
click at [35, 26] on div "m" at bounding box center [76, 23] width 128 height 23
click at [23, 21] on icon at bounding box center [23, 21] width 15 height 7
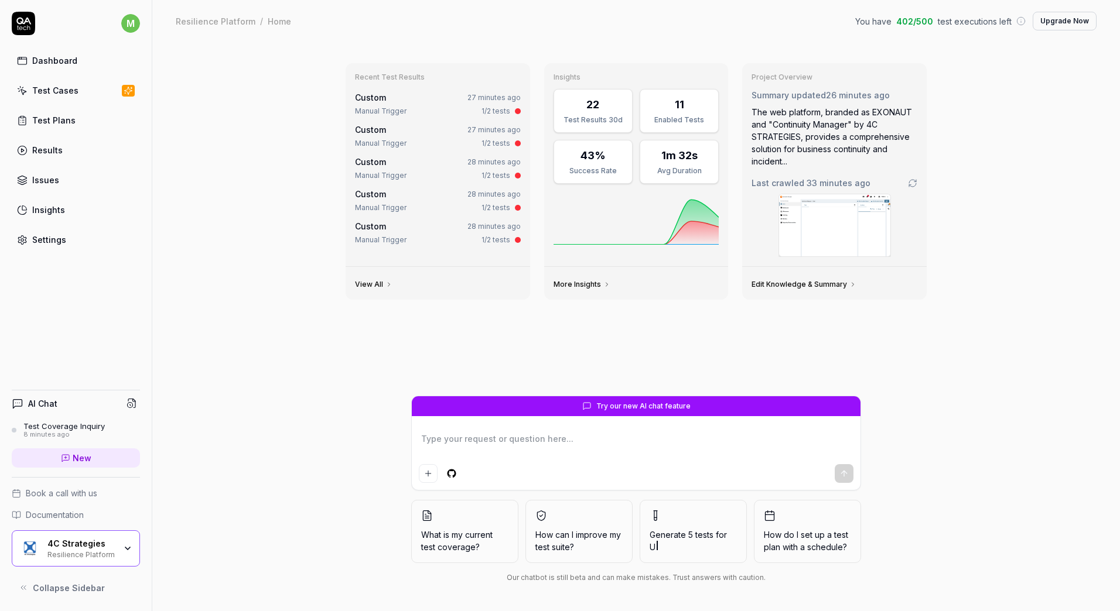
type textarea "*"
